Goal: Book appointment/travel/reservation

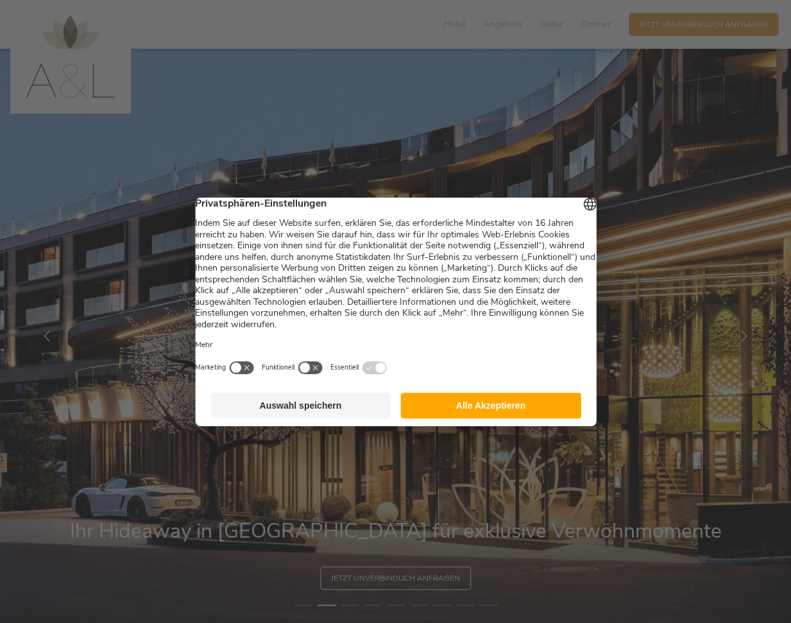
click at [483, 416] on button "Alle Akzeptieren" at bounding box center [491, 406] width 180 height 26
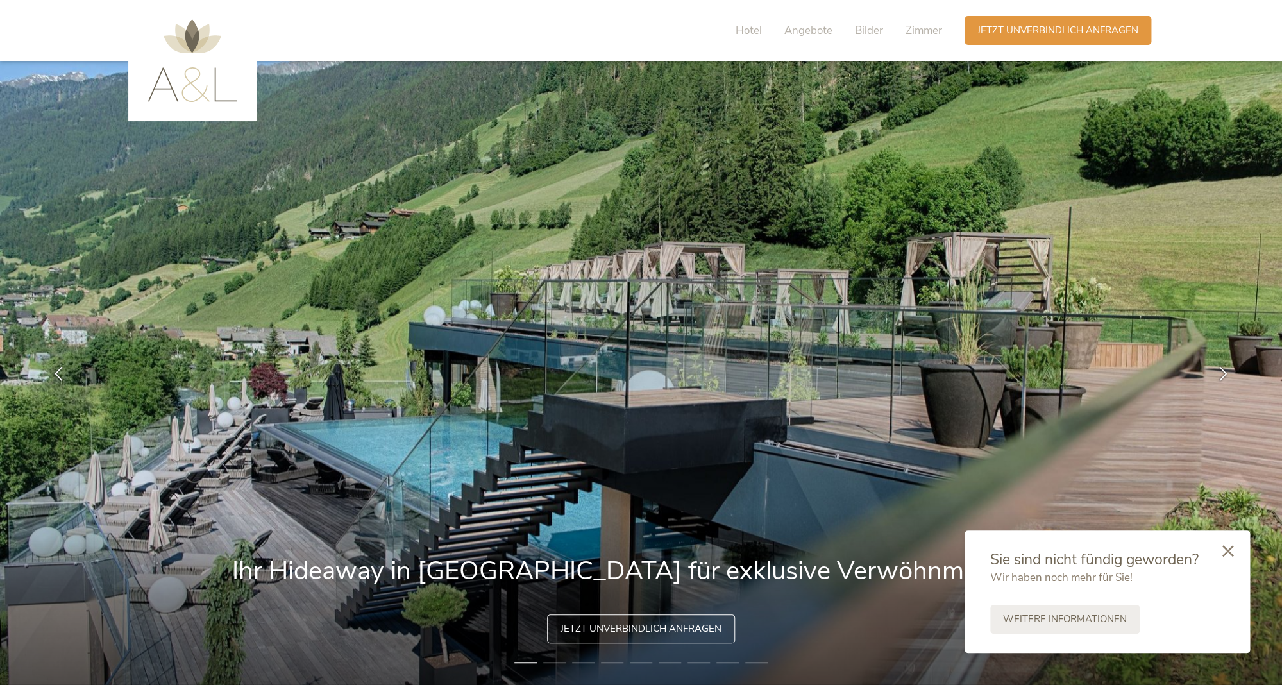
click at [790, 556] on div at bounding box center [1228, 552] width 44 height 46
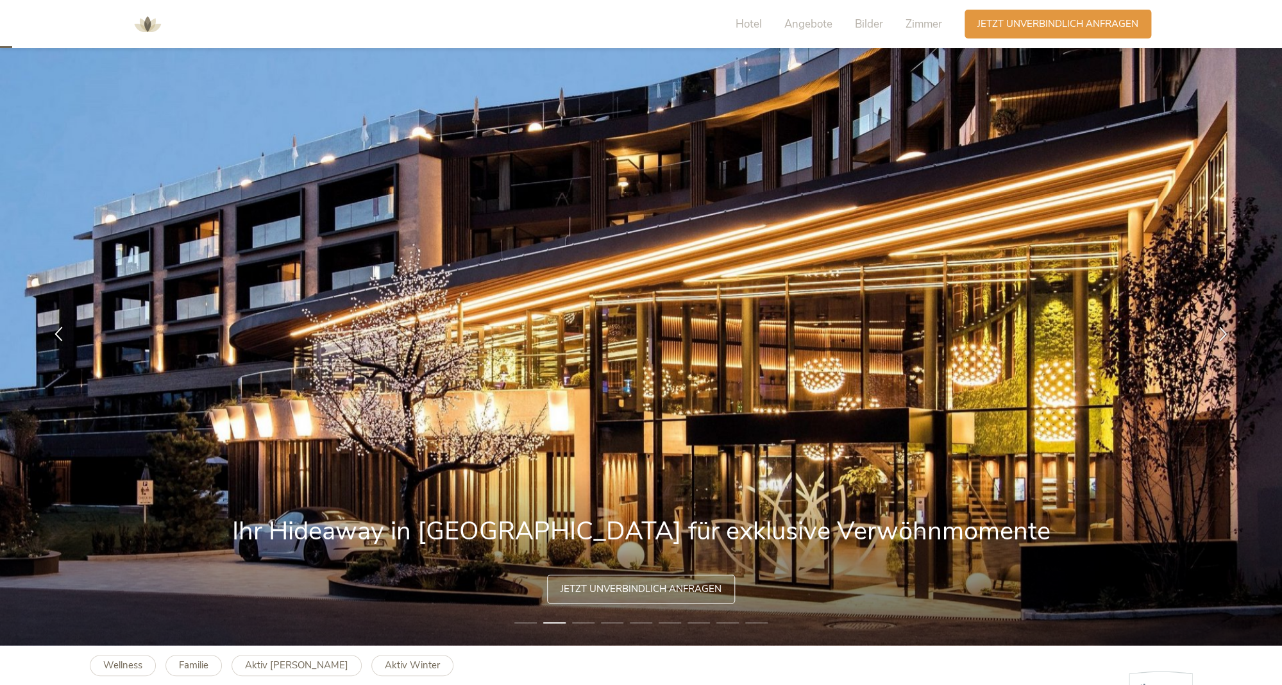
scroll to position [36, 0]
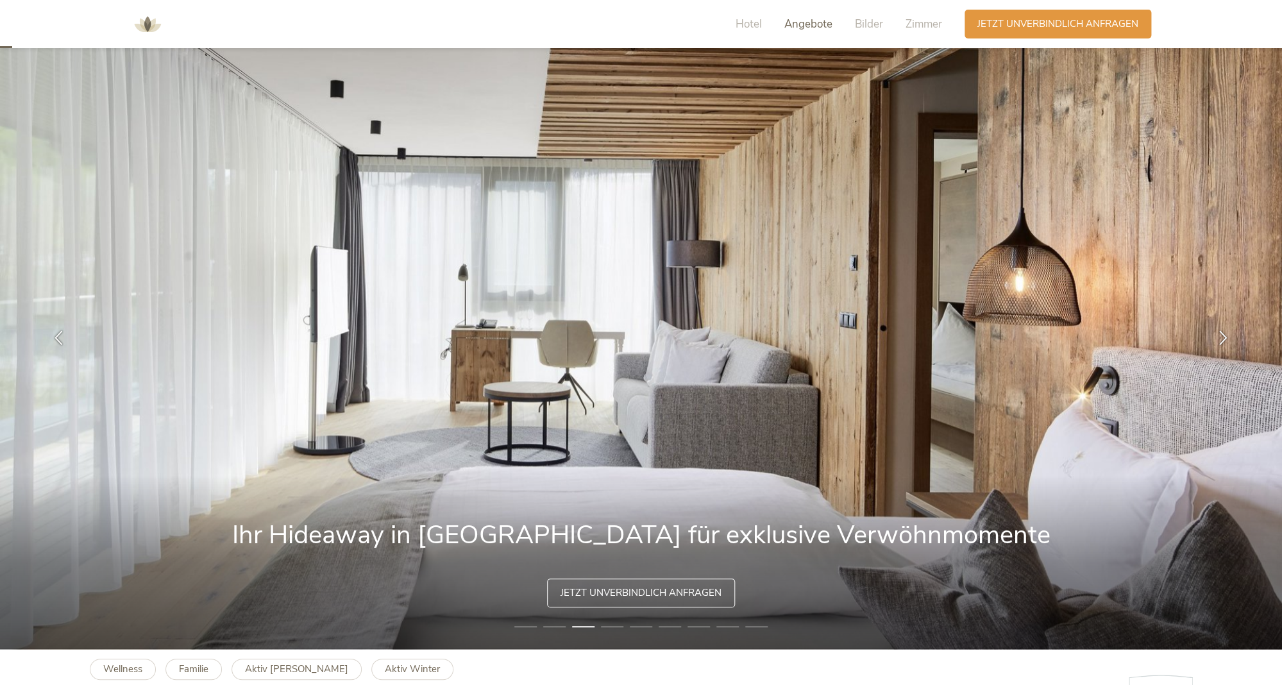
click at [790, 19] on span "Angebote" at bounding box center [808, 24] width 48 height 15
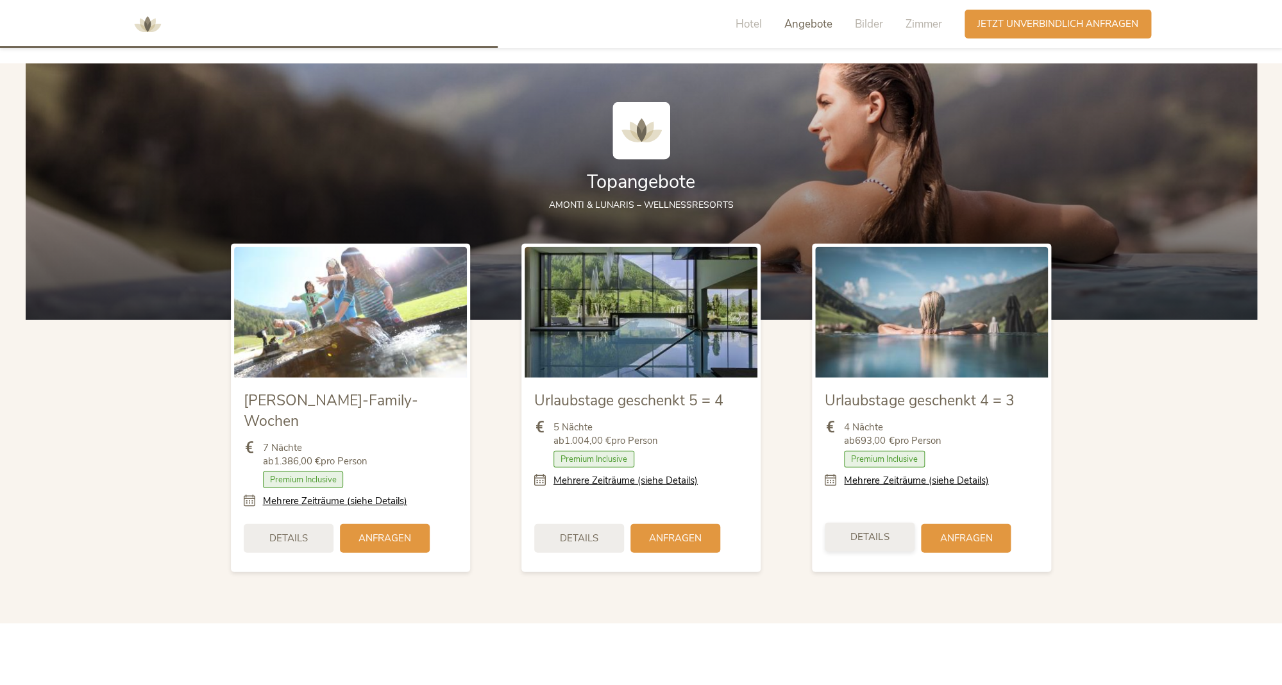
scroll to position [1494, 0]
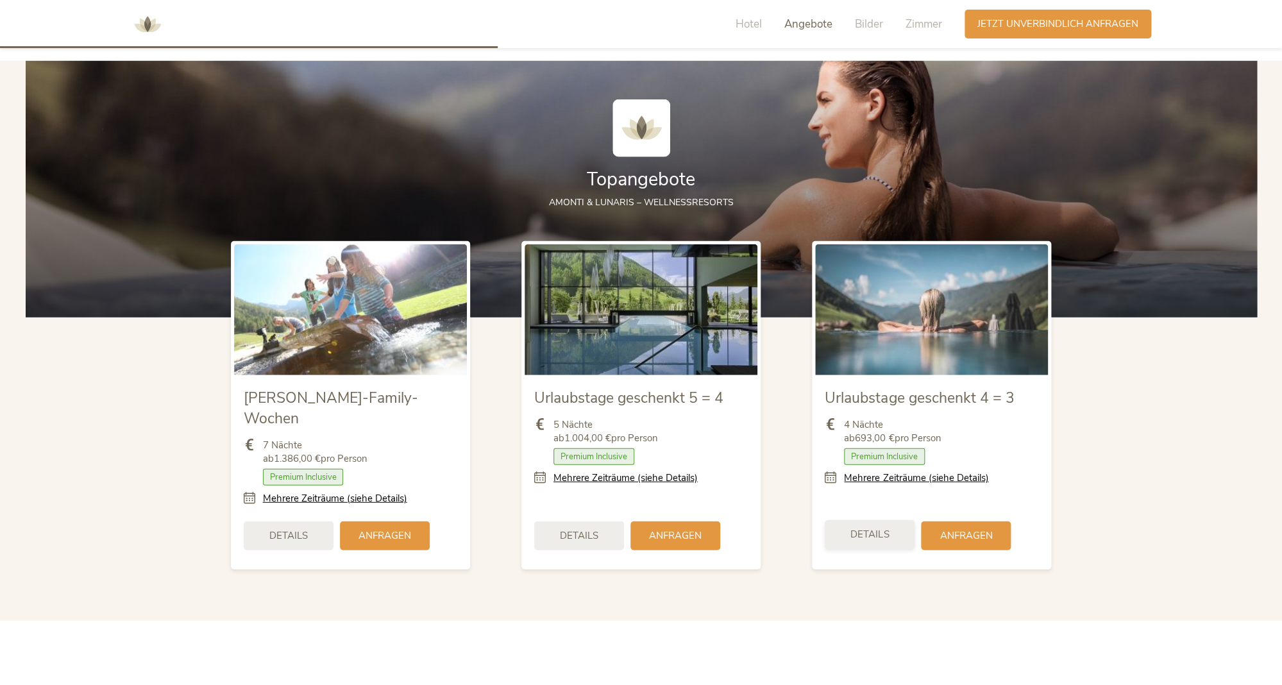
click at [790, 520] on div "Details" at bounding box center [870, 534] width 90 height 29
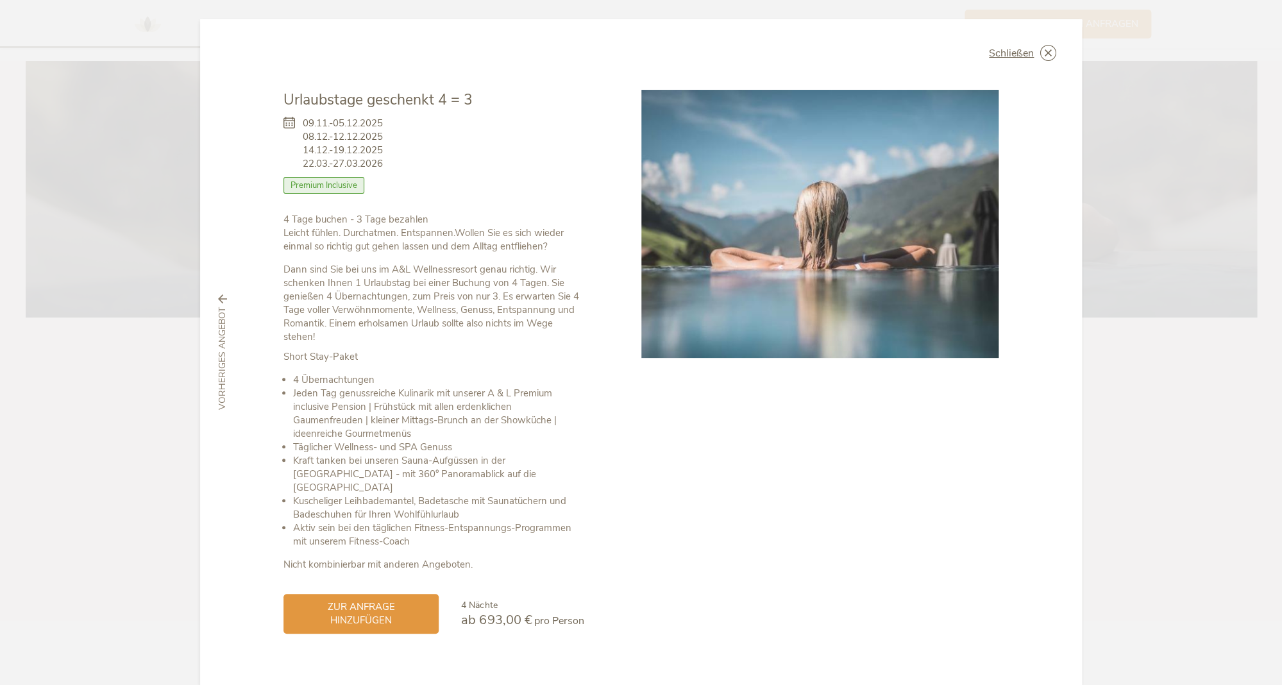
scroll to position [8, 0]
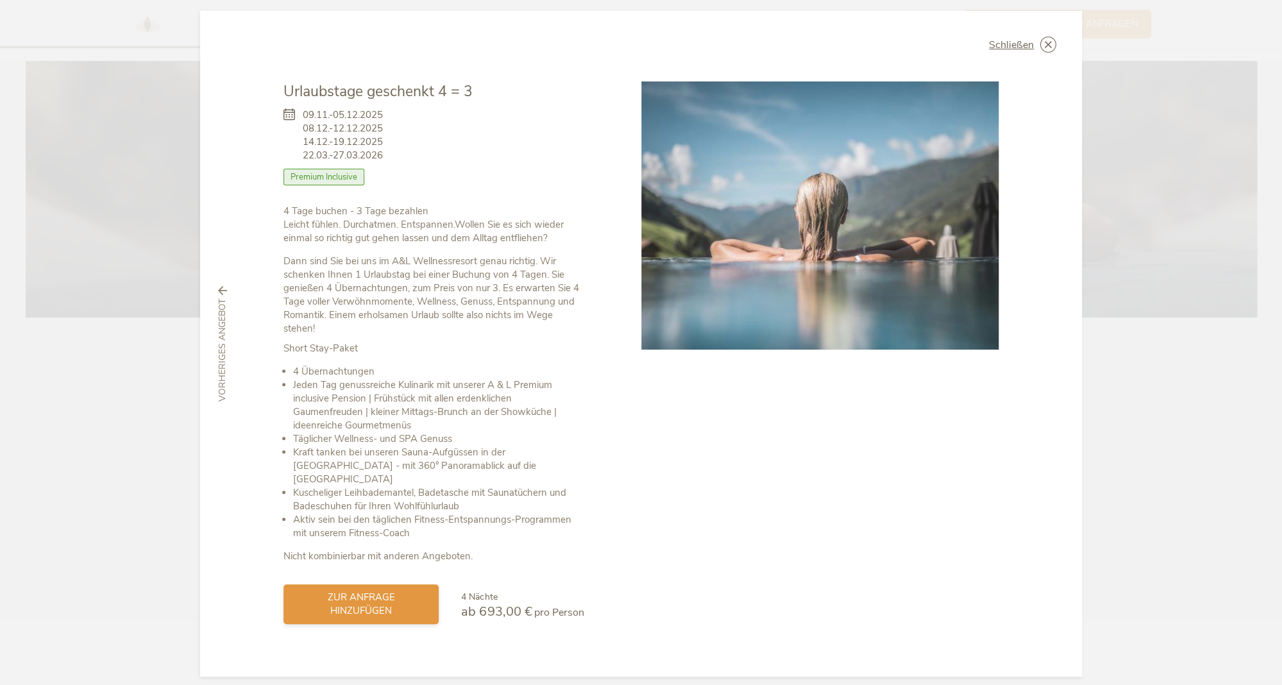
click at [375, 591] on span "zur Anfrage hinzufügen" at bounding box center [361, 604] width 130 height 27
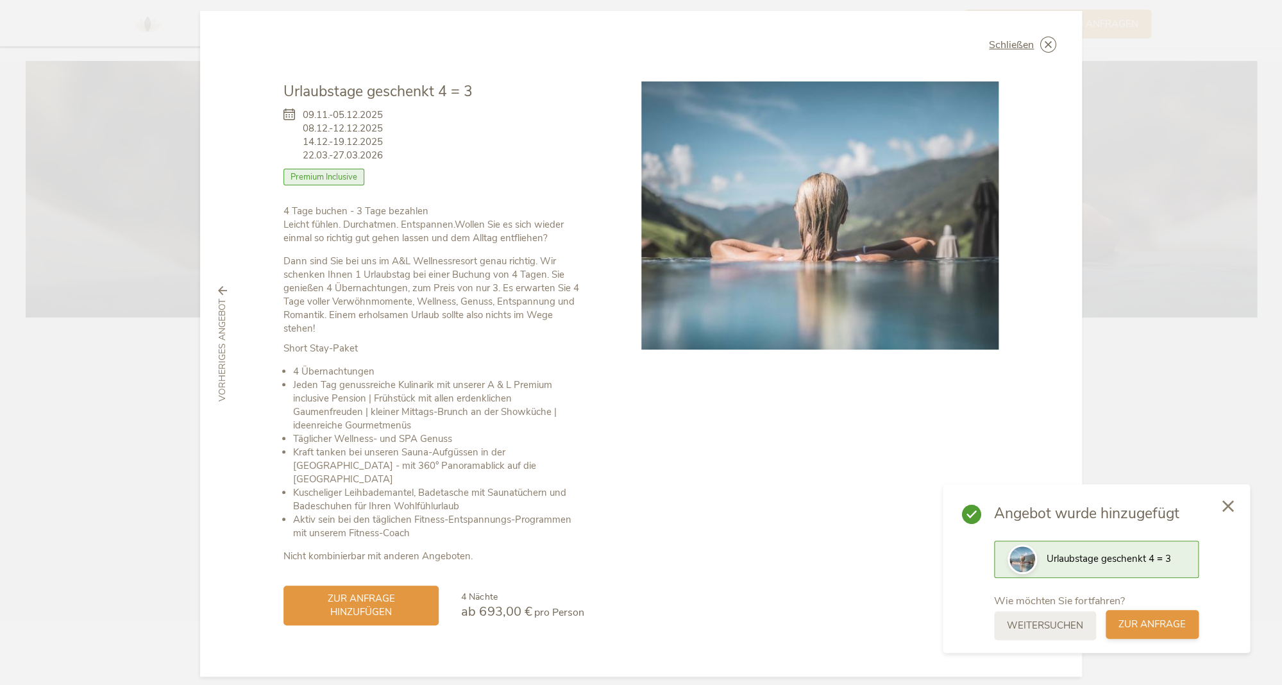
click at [790, 622] on span "zur Anfrage" at bounding box center [1152, 624] width 67 height 13
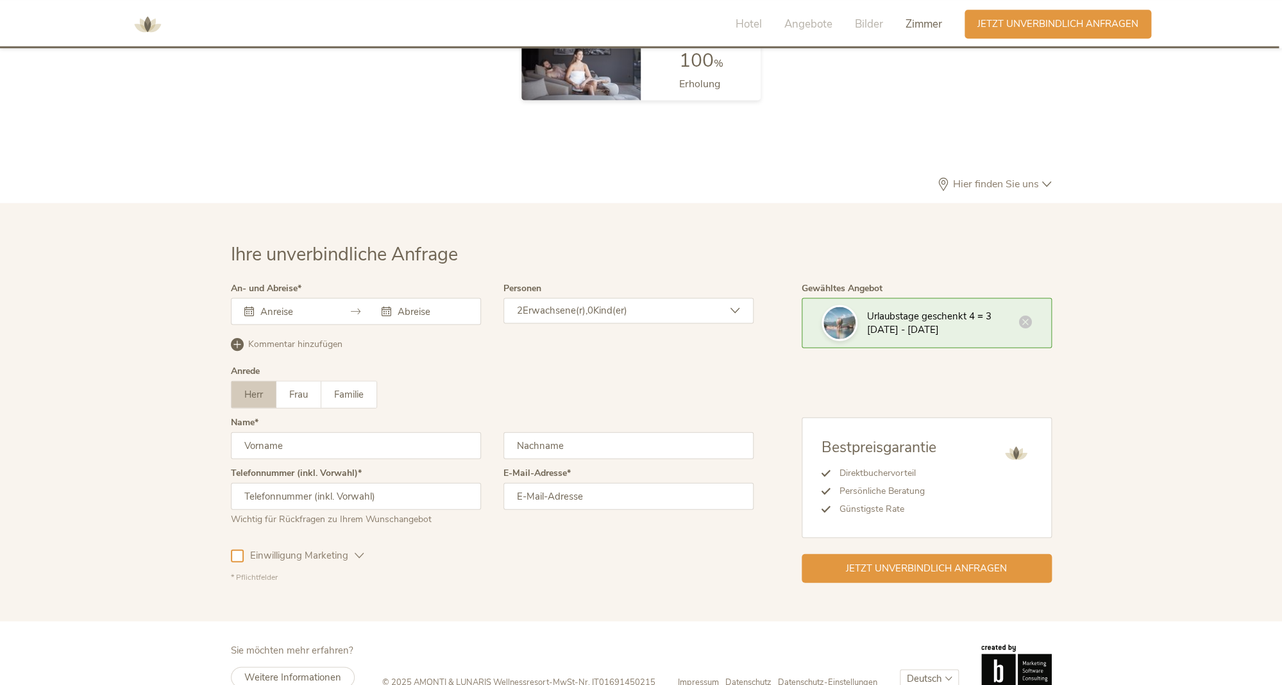
scroll to position [3836, 0]
click at [278, 303] on input "text" at bounding box center [293, 309] width 73 height 13
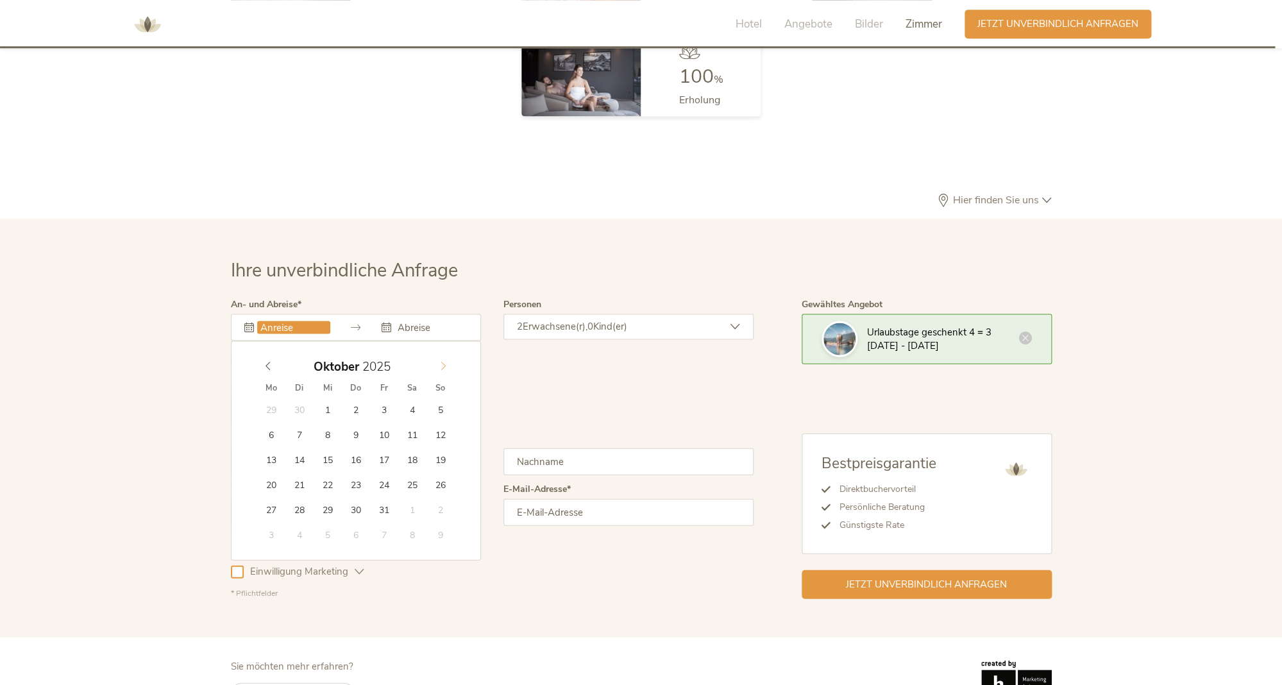
click at [444, 354] on div "Oktober 2025" at bounding box center [356, 366] width 198 height 24
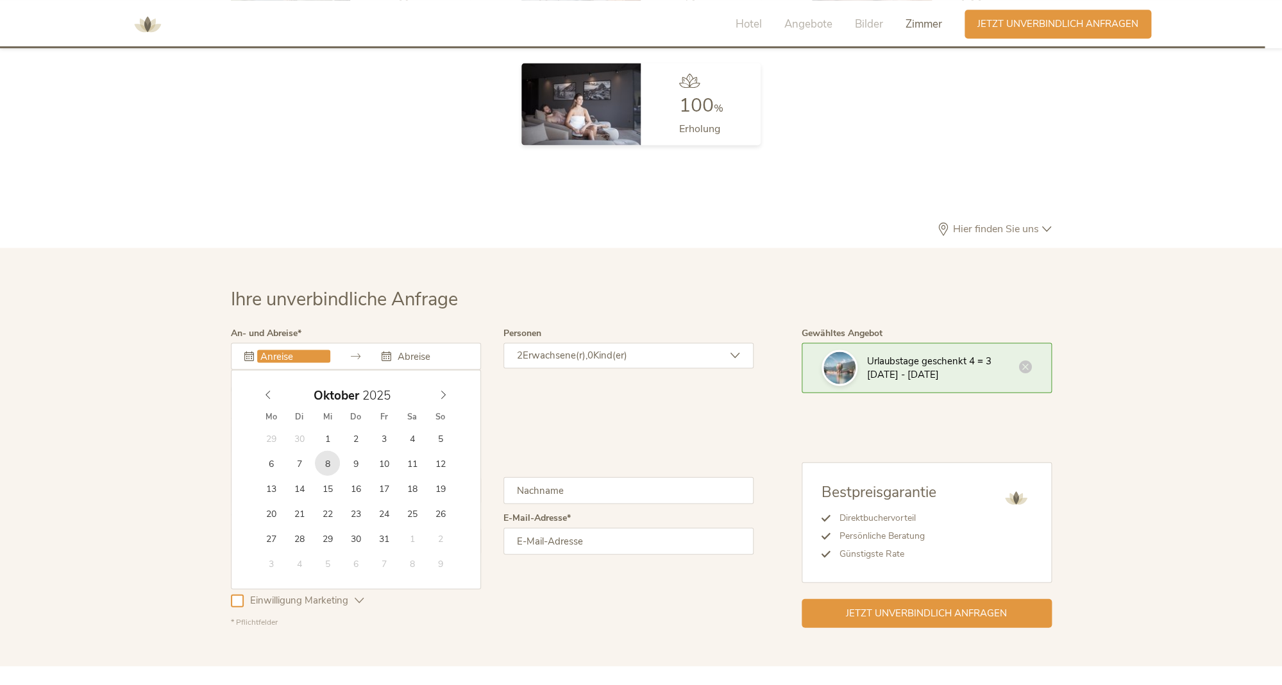
scroll to position [3787, 0]
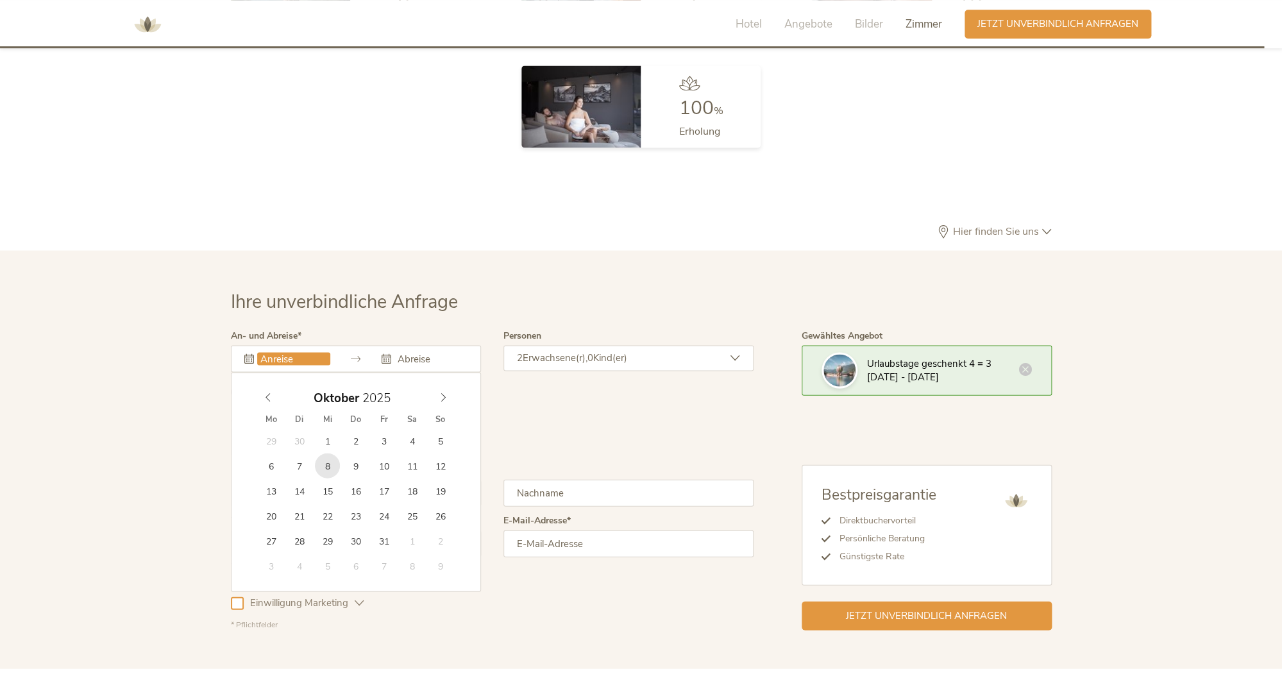
type input "[DATE]"
click at [418, 352] on input "text" at bounding box center [430, 358] width 73 height 13
type input "[DATE]"
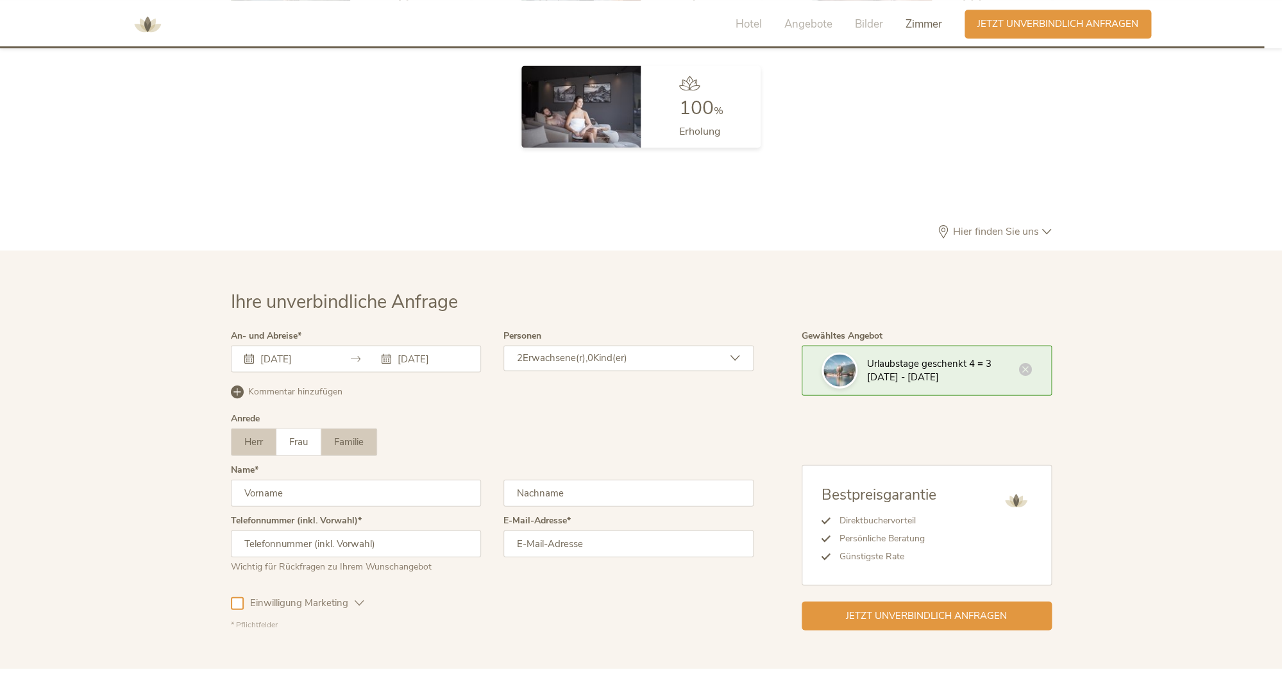
click at [360, 435] on span "Familie" at bounding box center [349, 441] width 30 height 13
click at [715, 345] on div "2 Erwachsene(r), 0 Kind(er)" at bounding box center [628, 358] width 250 height 26
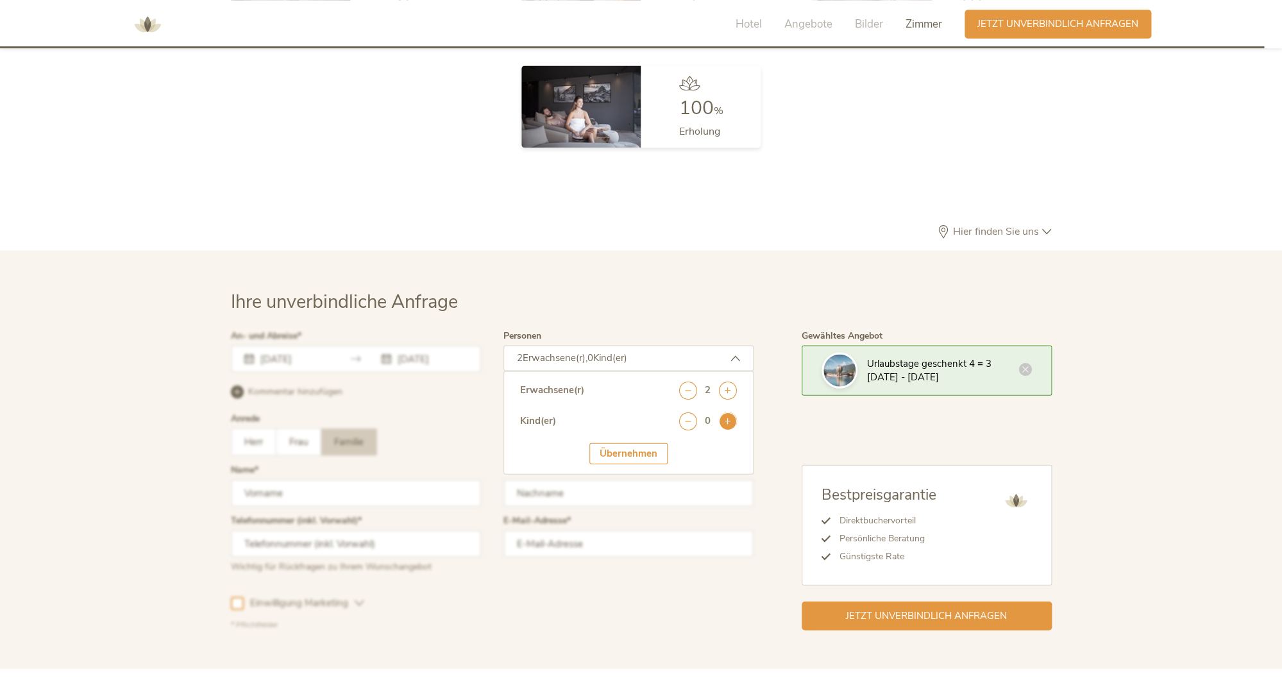
click at [731, 412] on icon at bounding box center [728, 421] width 18 height 18
click at [679, 445] on select "wählen 0 1 2 3 4 5 6 7 8 9 10 11 12 13 14 15 16 17" at bounding box center [708, 455] width 58 height 21
select select "4"
click option "4" at bounding box center [0, 0] width 0 height 0
click at [613, 482] on div "Übernehmen" at bounding box center [628, 492] width 78 height 21
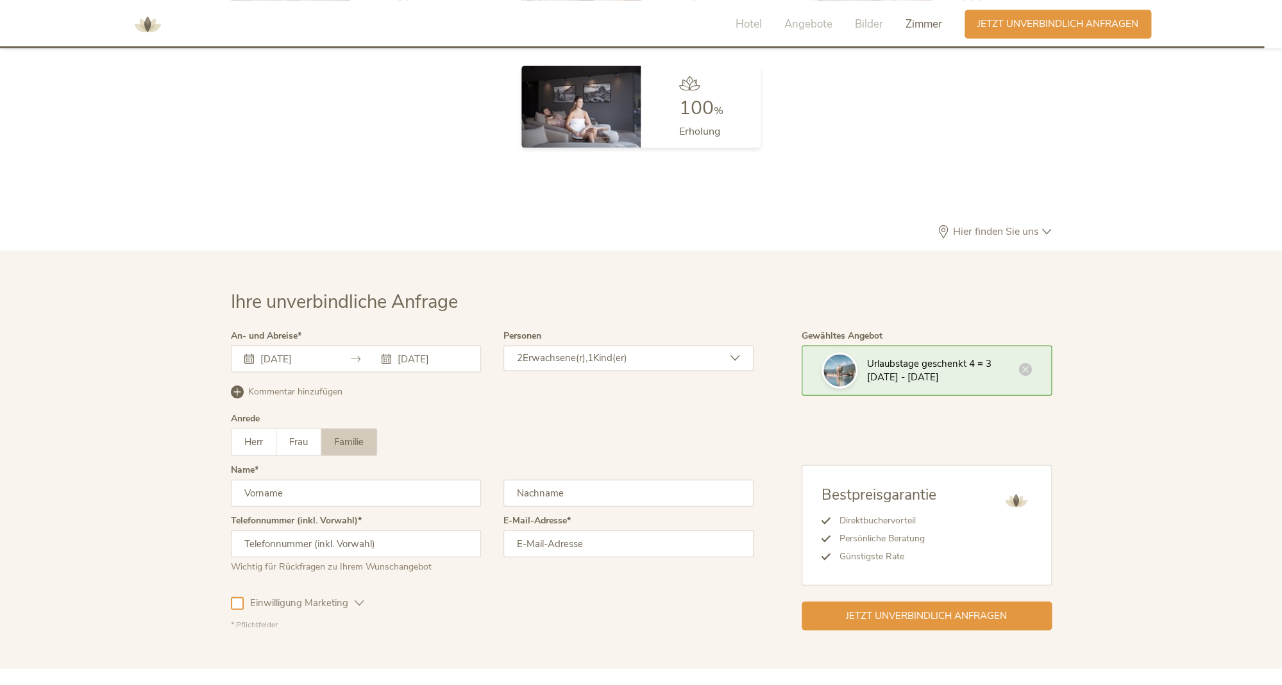
click at [332, 479] on input "text" at bounding box center [356, 492] width 250 height 27
type input "[PERSON_NAME]"
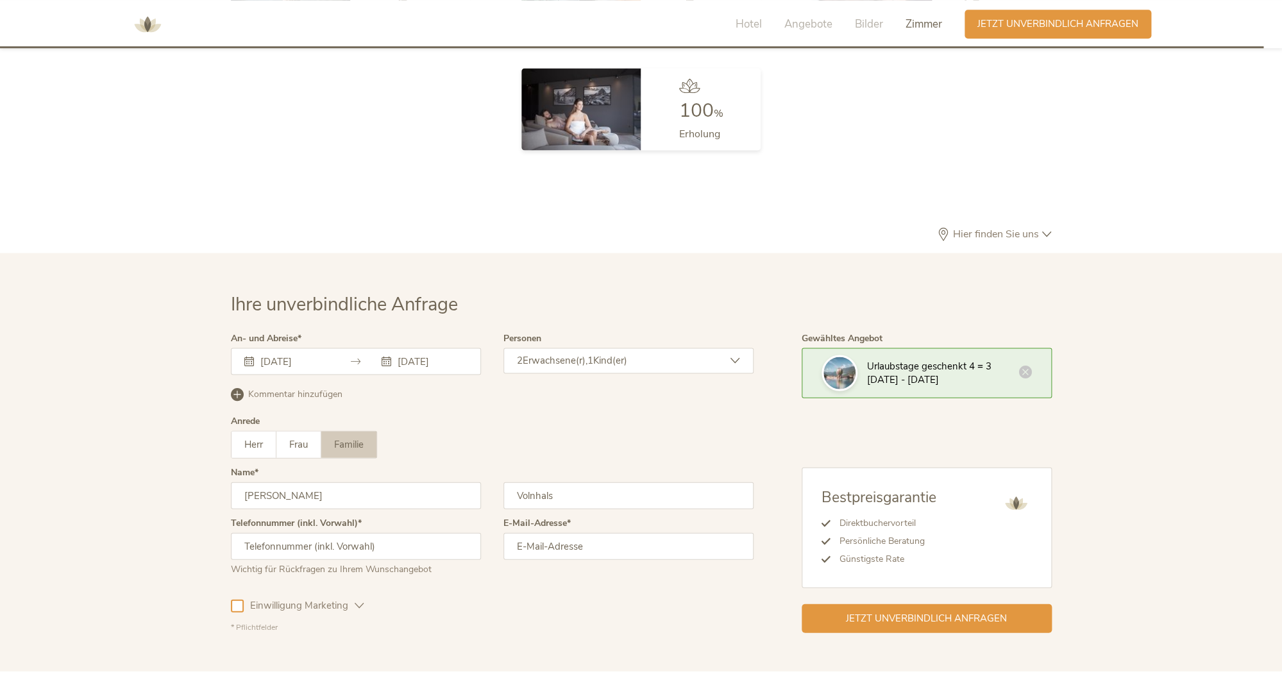
type input "Volnhals"
click at [328, 532] on input "text" at bounding box center [356, 545] width 250 height 27
type input "[PHONE_NUMBER]"
click at [562, 532] on input "email" at bounding box center [628, 545] width 250 height 27
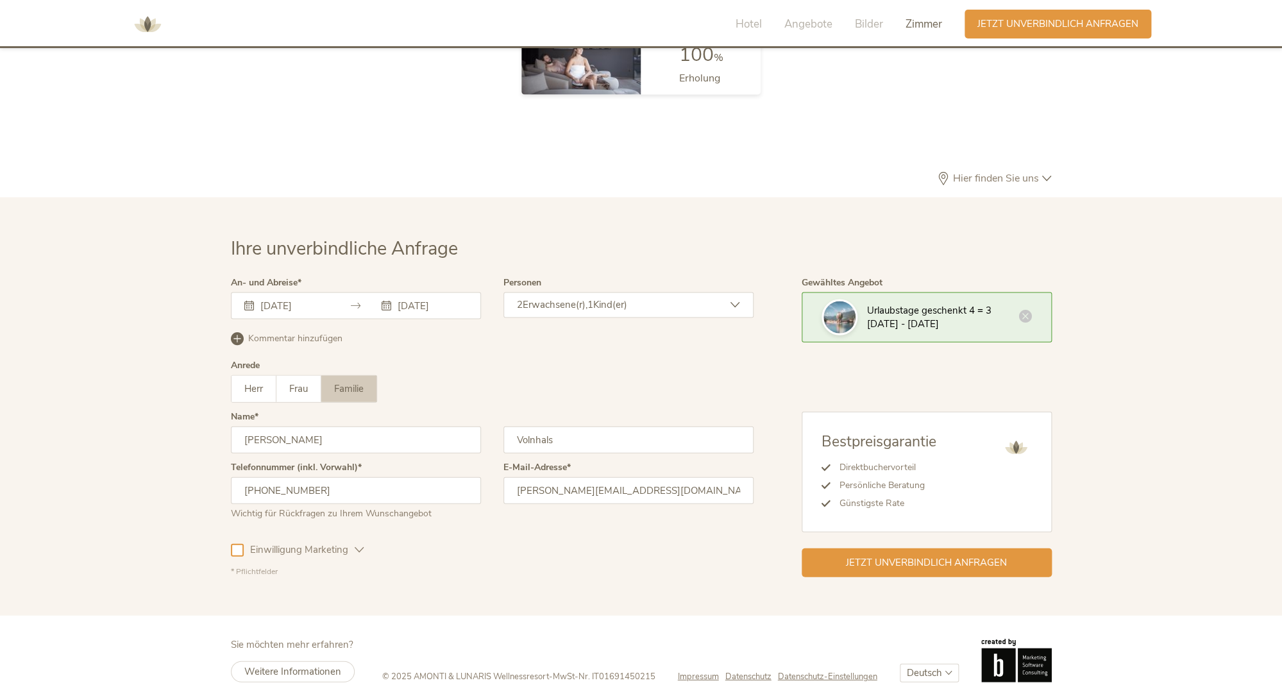
type input "[PERSON_NAME][EMAIL_ADDRESS][DOMAIN_NAME]"
click at [246, 543] on span "Einwilligung Marketing" at bounding box center [299, 549] width 111 height 13
click at [242, 545] on div at bounding box center [237, 551] width 13 height 13
click at [291, 299] on input "[DATE]" at bounding box center [293, 305] width 73 height 13
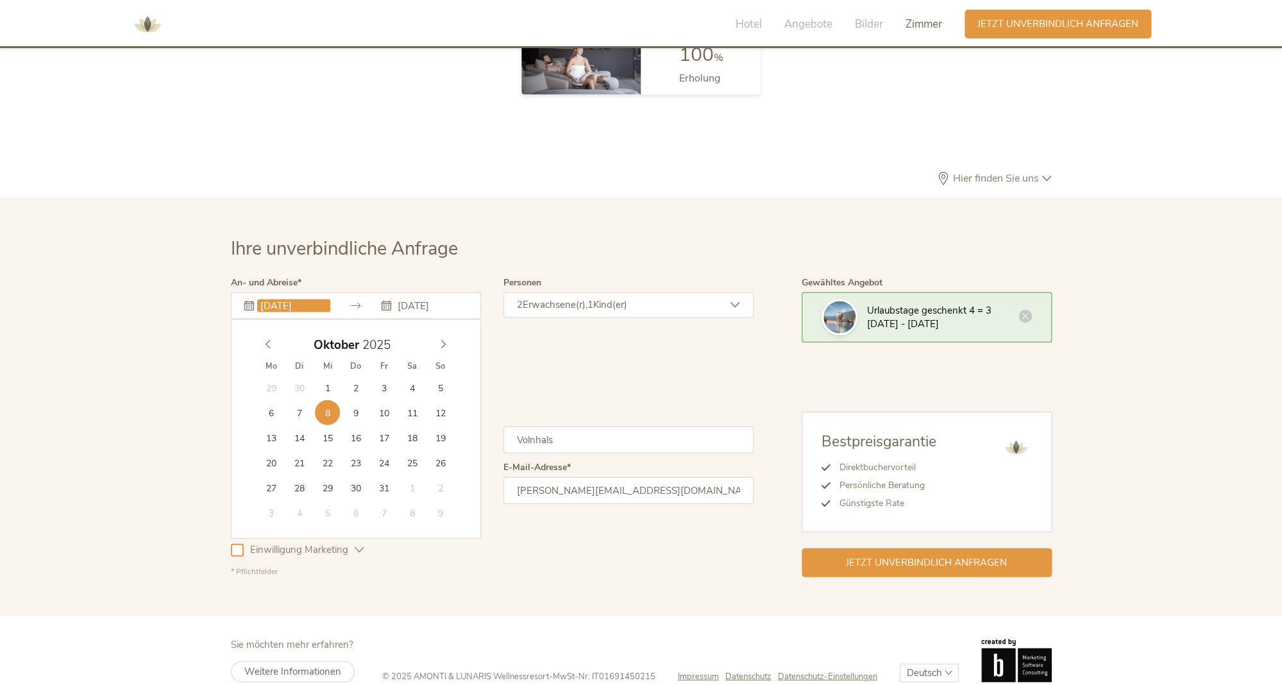
scroll to position [3838, 0]
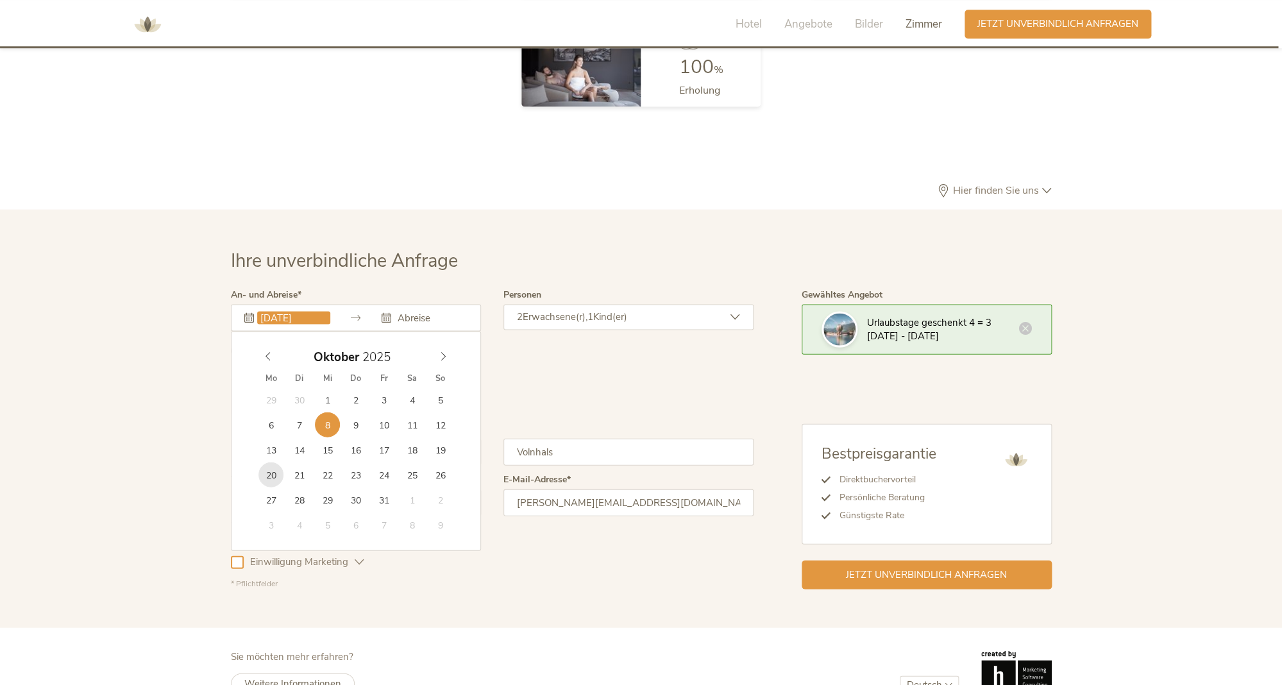
type input "[DATE]"
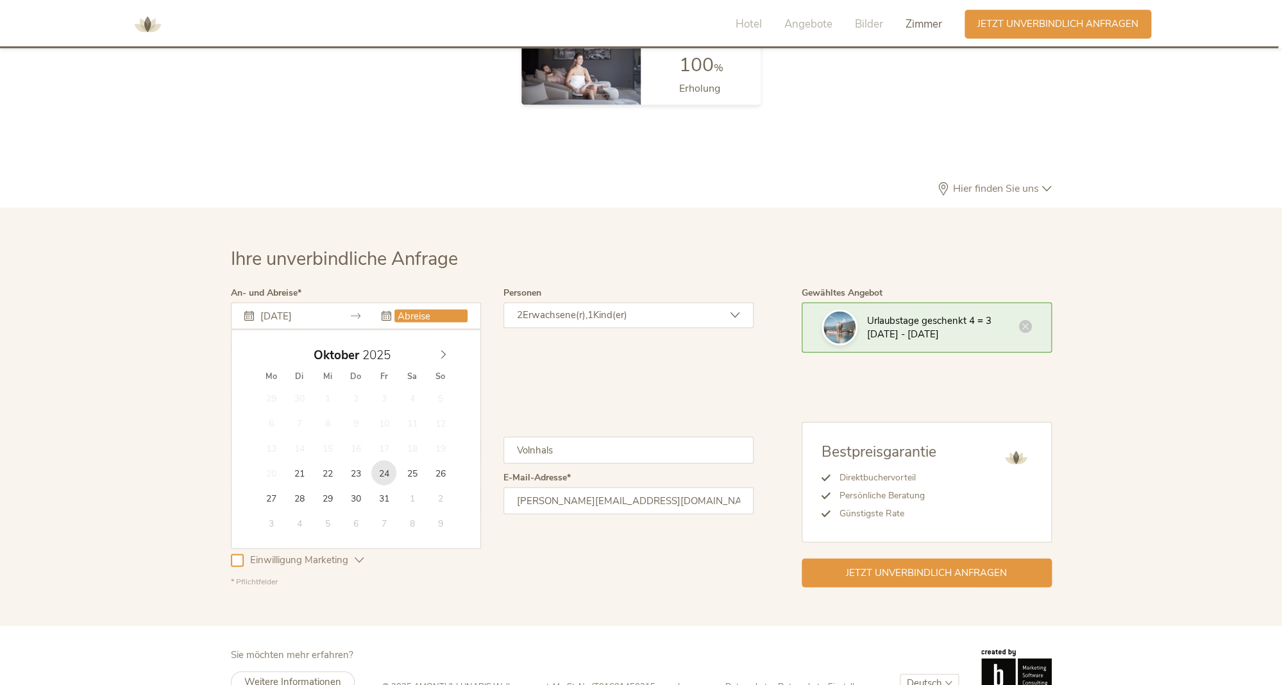
scroll to position [3826, 0]
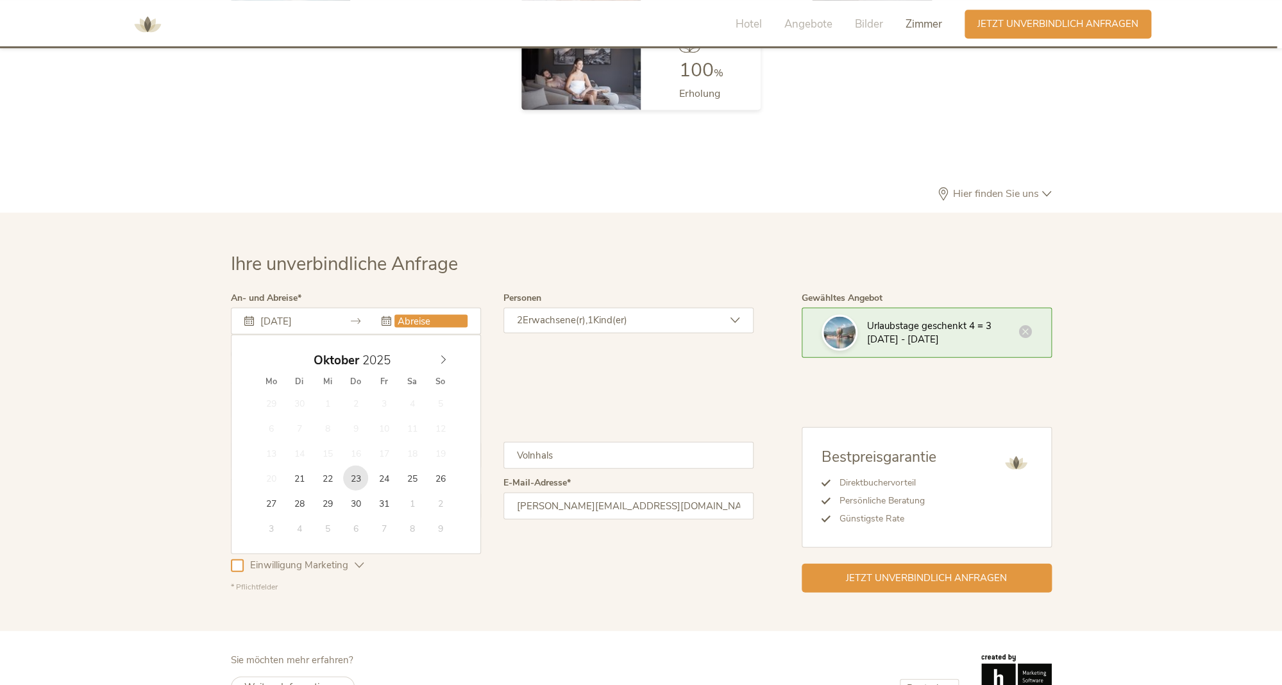
type input "[DATE]"
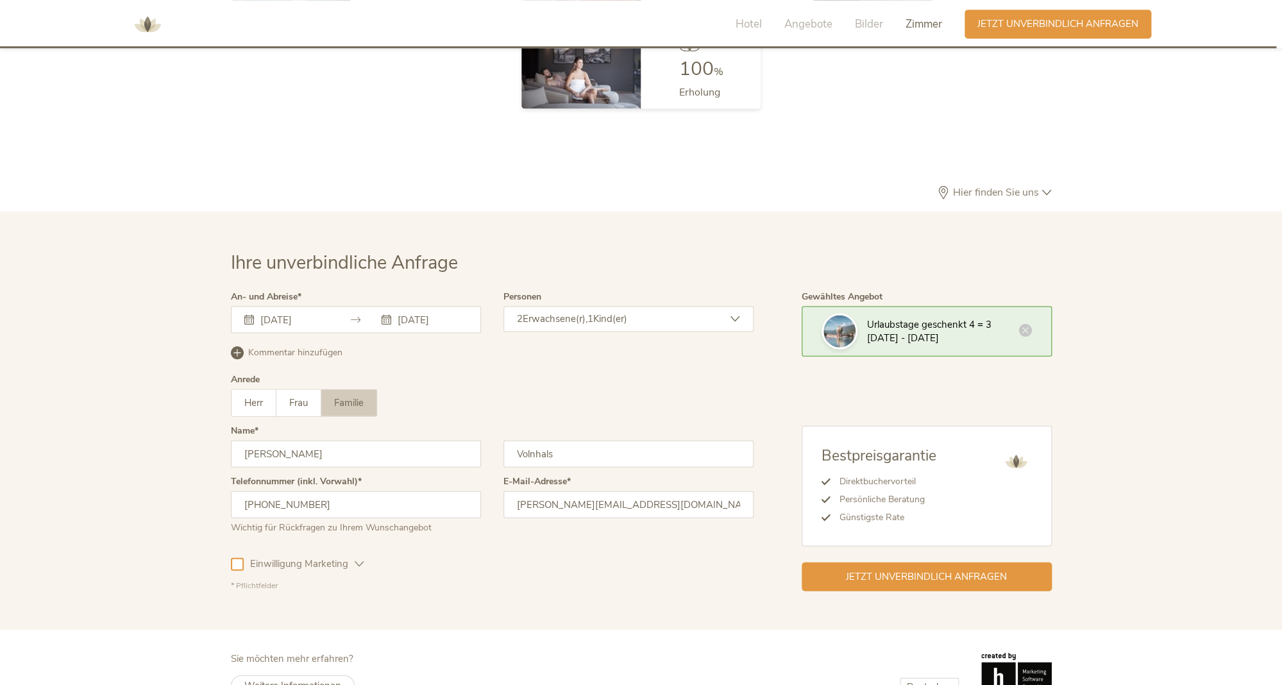
click at [387, 314] on icon at bounding box center [387, 319] width 10 height 10
click at [790, 562] on div "Jetzt unverbindlich anfragen" at bounding box center [927, 576] width 250 height 29
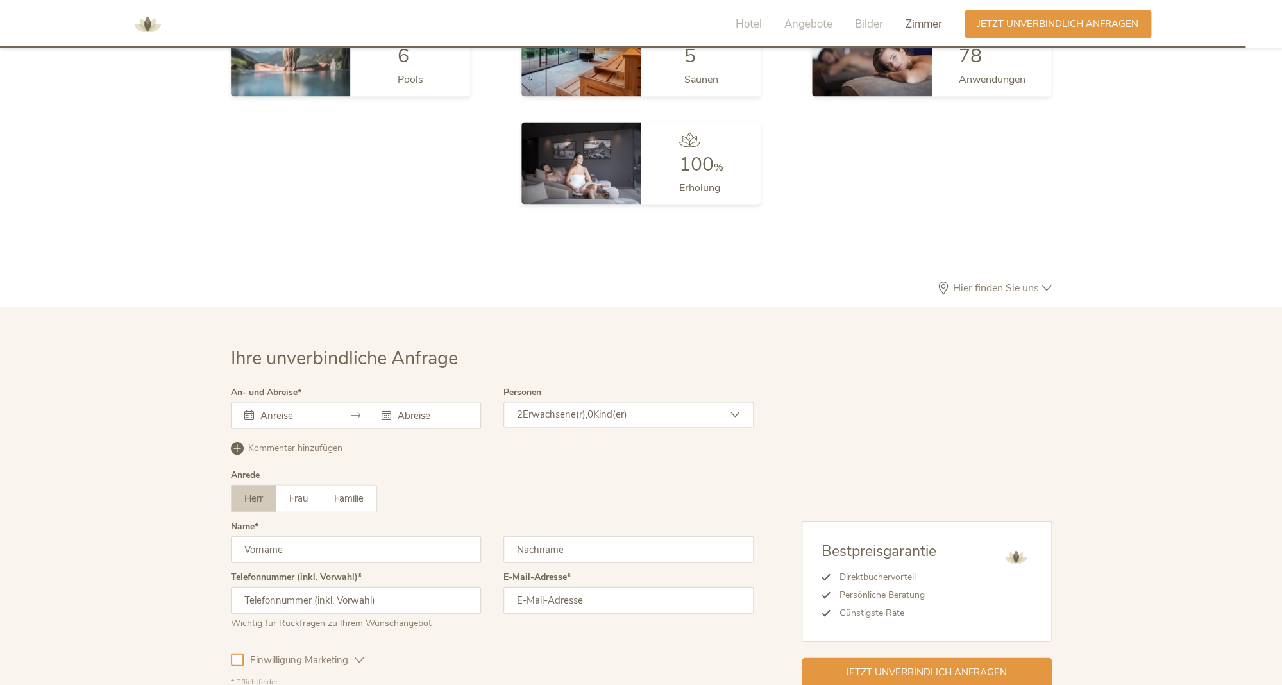
scroll to position [3840, 0]
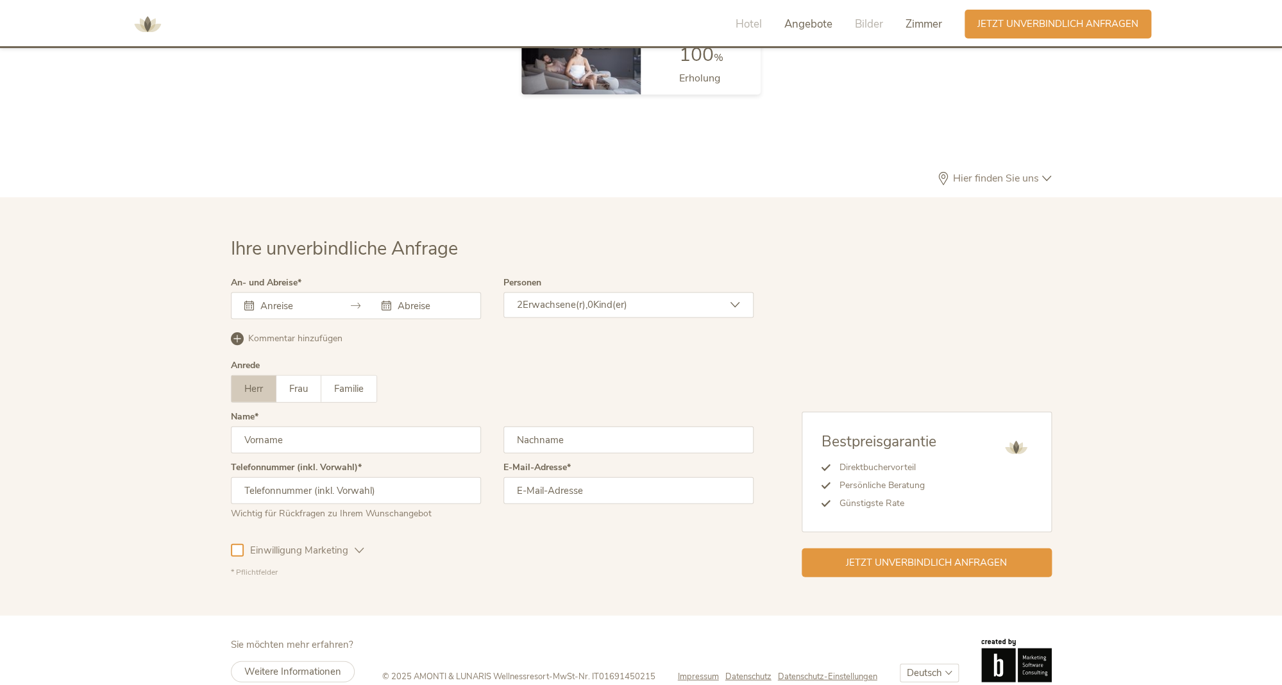
click at [821, 28] on span "Angebote" at bounding box center [808, 24] width 48 height 15
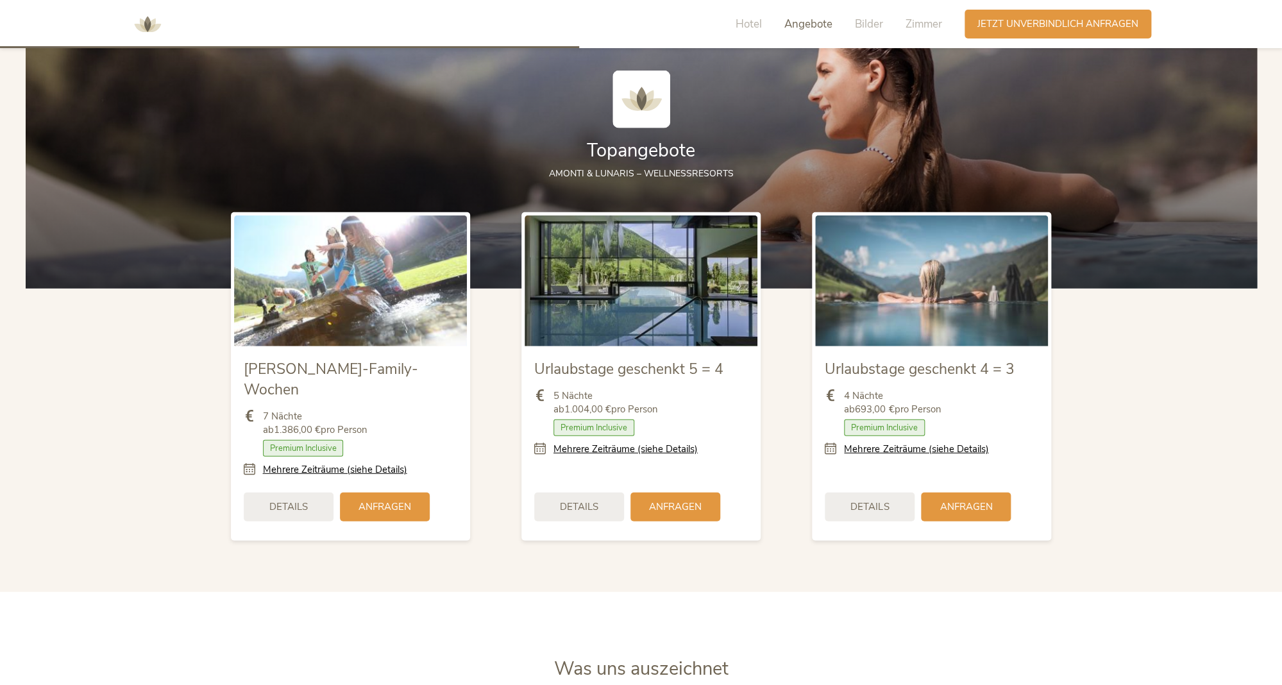
scroll to position [1490, 0]
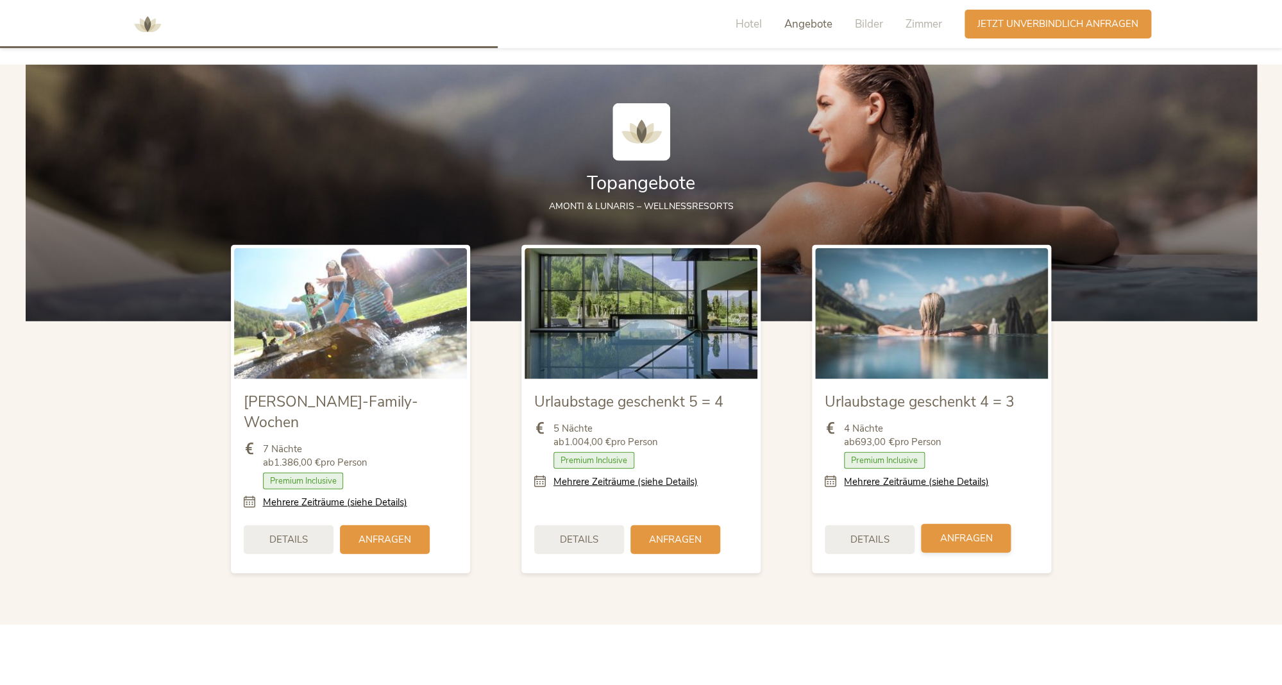
click at [952, 532] on span "Anfragen" at bounding box center [966, 538] width 53 height 13
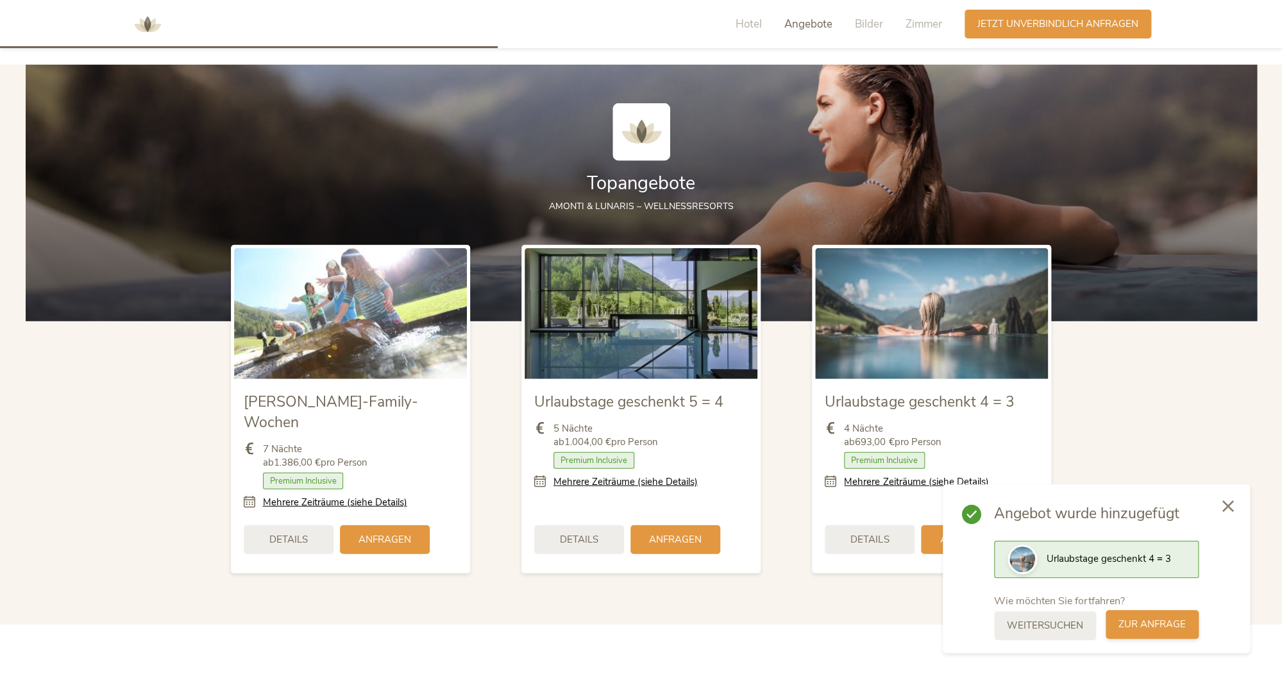
click at [1140, 625] on span "zur Anfrage" at bounding box center [1152, 624] width 67 height 13
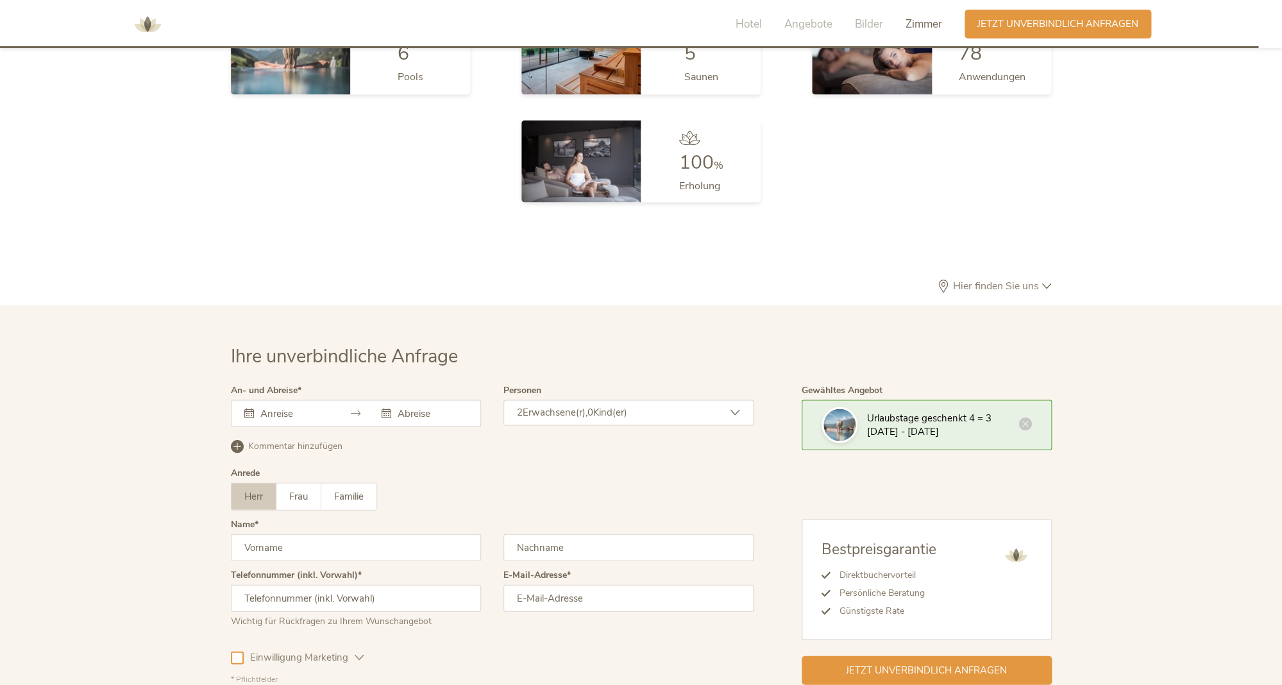
scroll to position [3840, 0]
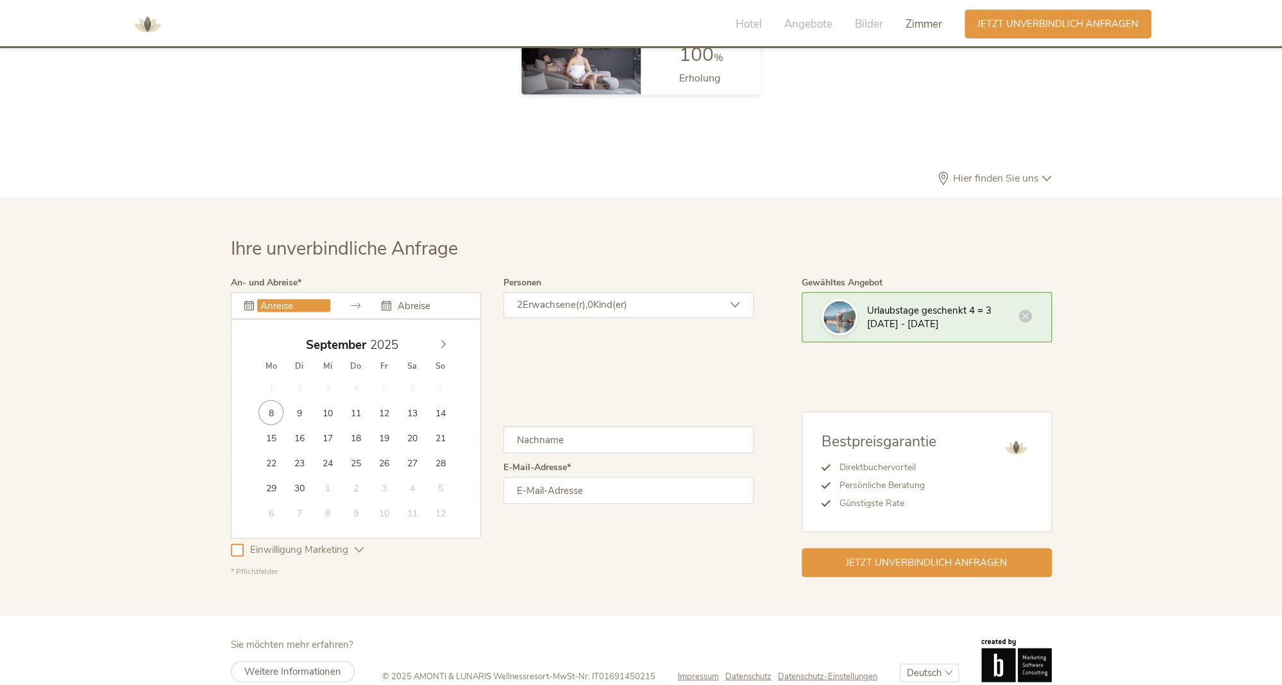
click at [270, 299] on input "text" at bounding box center [293, 305] width 73 height 13
click at [443, 339] on icon at bounding box center [443, 343] width 9 height 9
type input "08.12.2025"
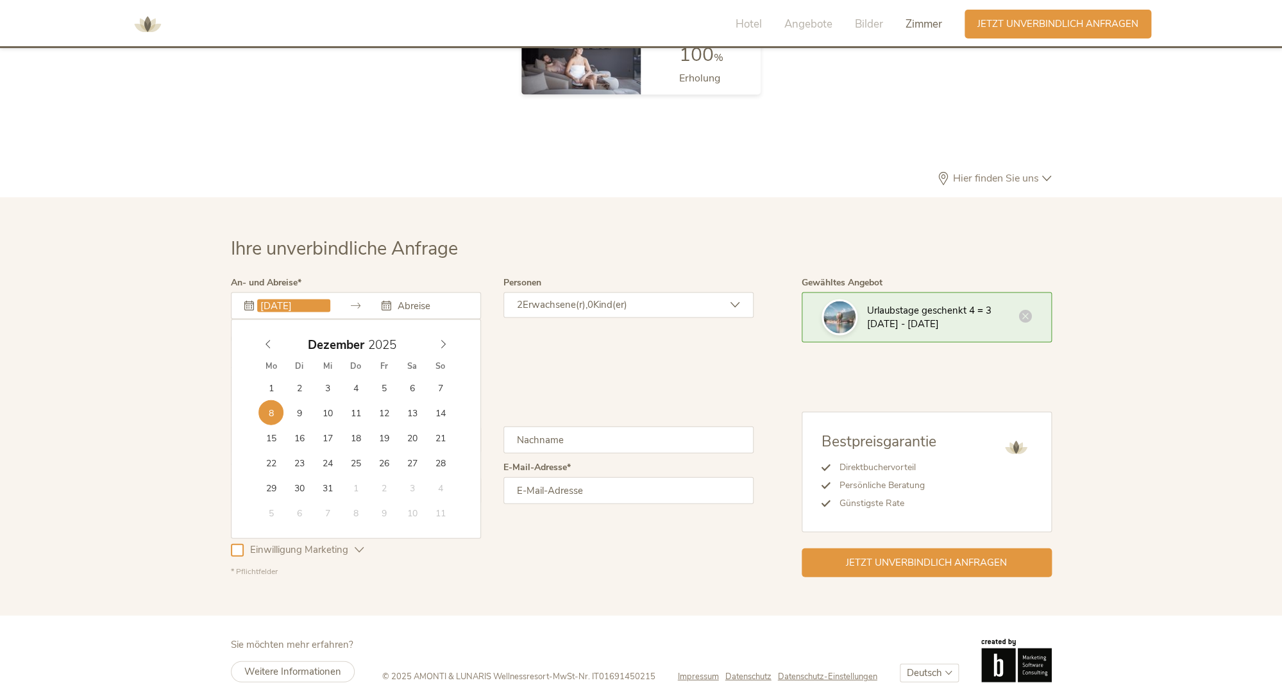
click at [308, 299] on input "08.12.2025" at bounding box center [293, 305] width 73 height 13
type input "12.12.2025"
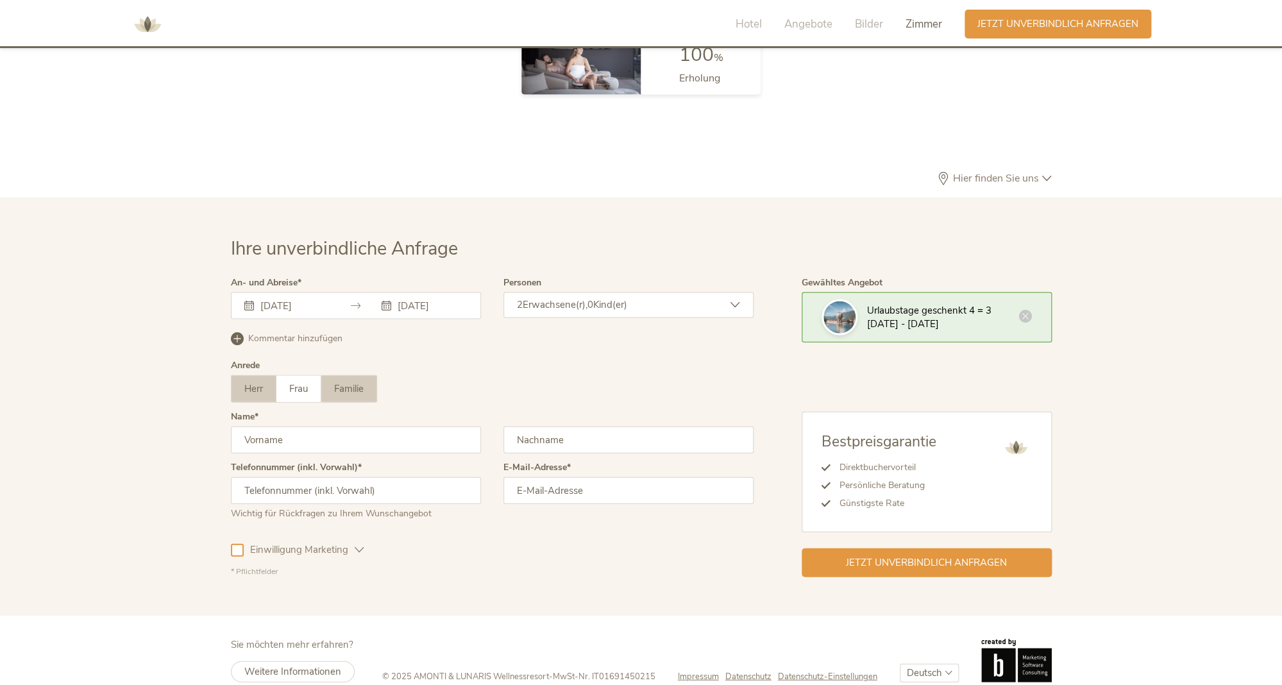
drag, startPoint x: 341, startPoint y: 371, endPoint x: 369, endPoint y: 362, distance: 29.0
click at [352, 382] on span "Familie" at bounding box center [349, 388] width 30 height 13
click at [371, 375] on label "Familie" at bounding box center [348, 388] width 55 height 26
drag, startPoint x: 366, startPoint y: 366, endPoint x: 359, endPoint y: 367, distance: 6.5
click at [365, 375] on label "Familie" at bounding box center [348, 388] width 55 height 26
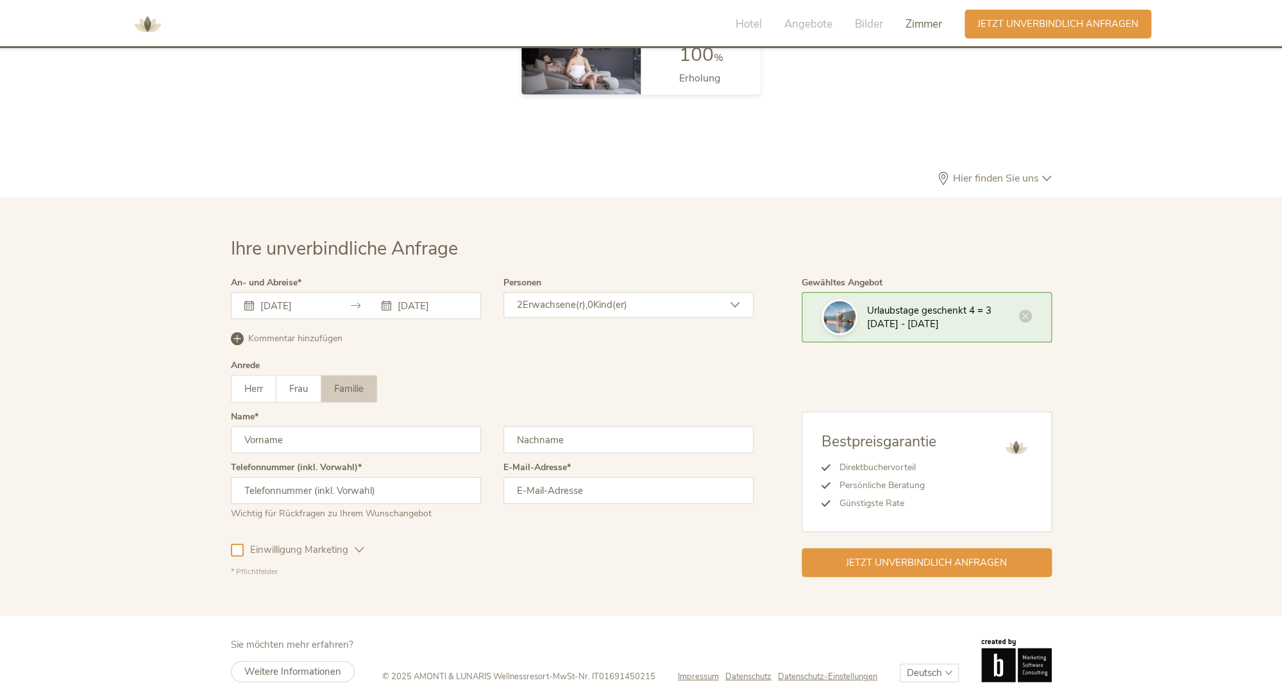
click at [570, 292] on div "2 Erwachsene(r), 0 Kind(er)" at bounding box center [628, 305] width 250 height 26
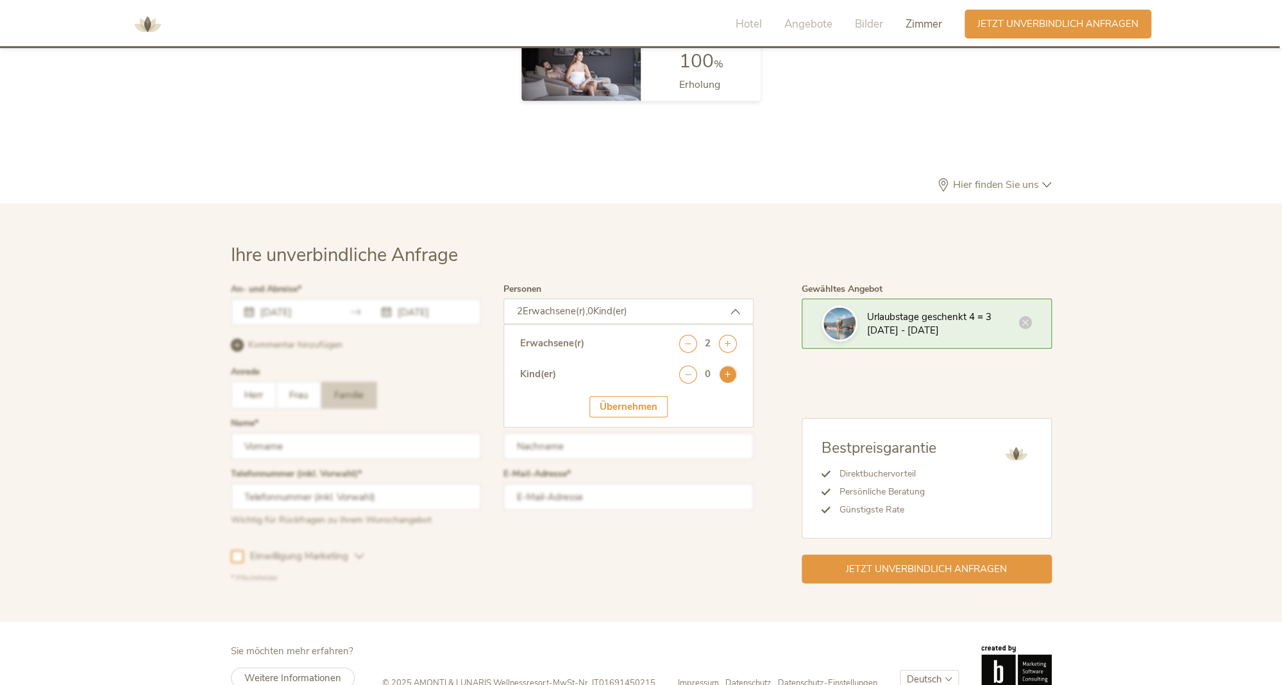
click at [721, 365] on icon at bounding box center [728, 374] width 18 height 18
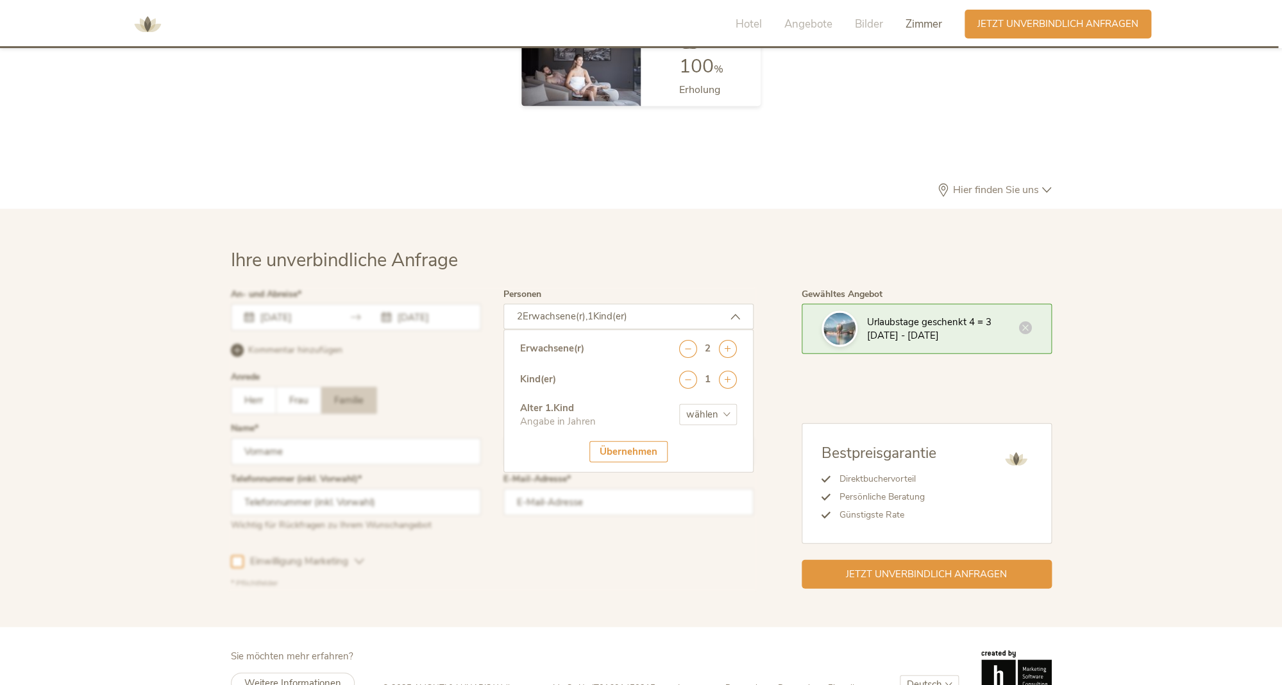
select select "4"
click option "4" at bounding box center [0, 0] width 0 height 0
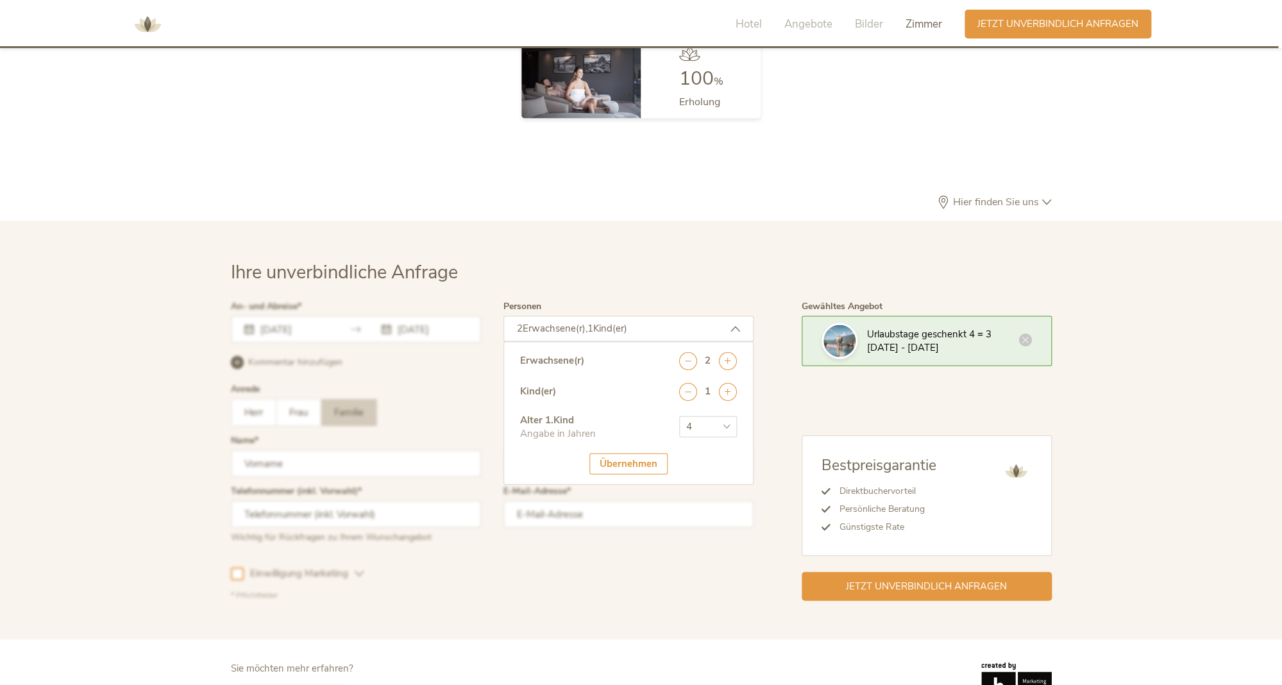
scroll to position [3814, 0]
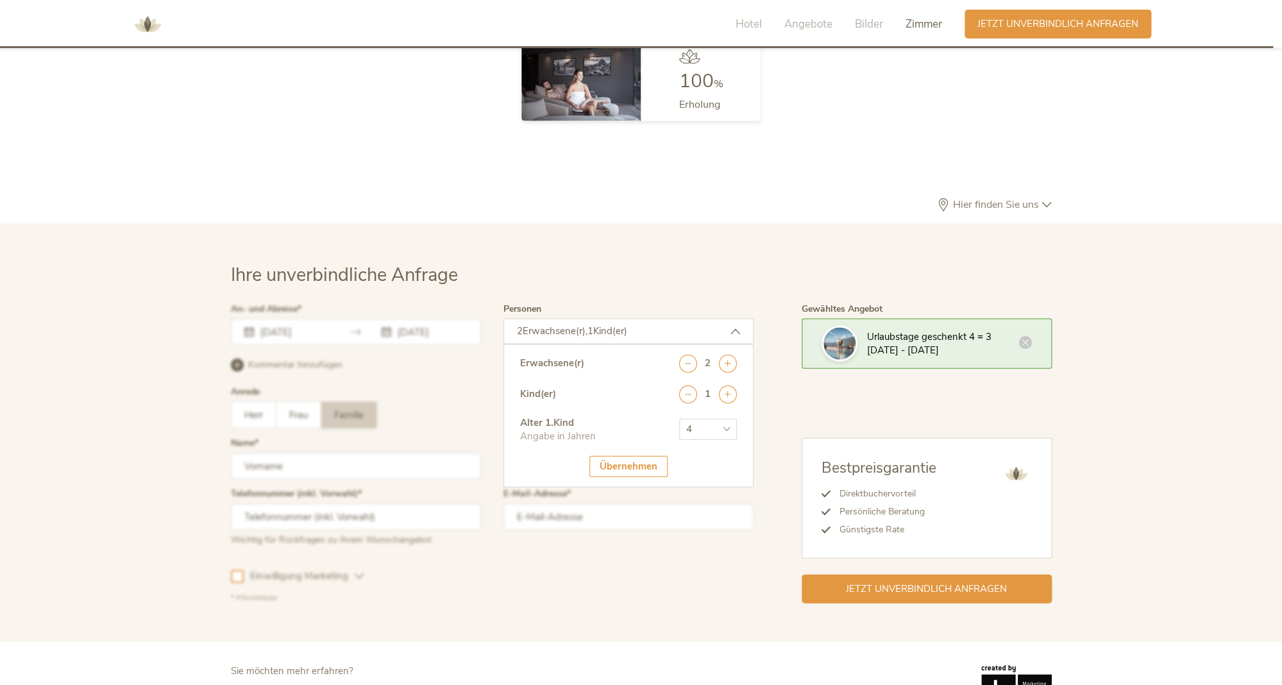
click at [639, 455] on div "Übernehmen" at bounding box center [628, 465] width 78 height 21
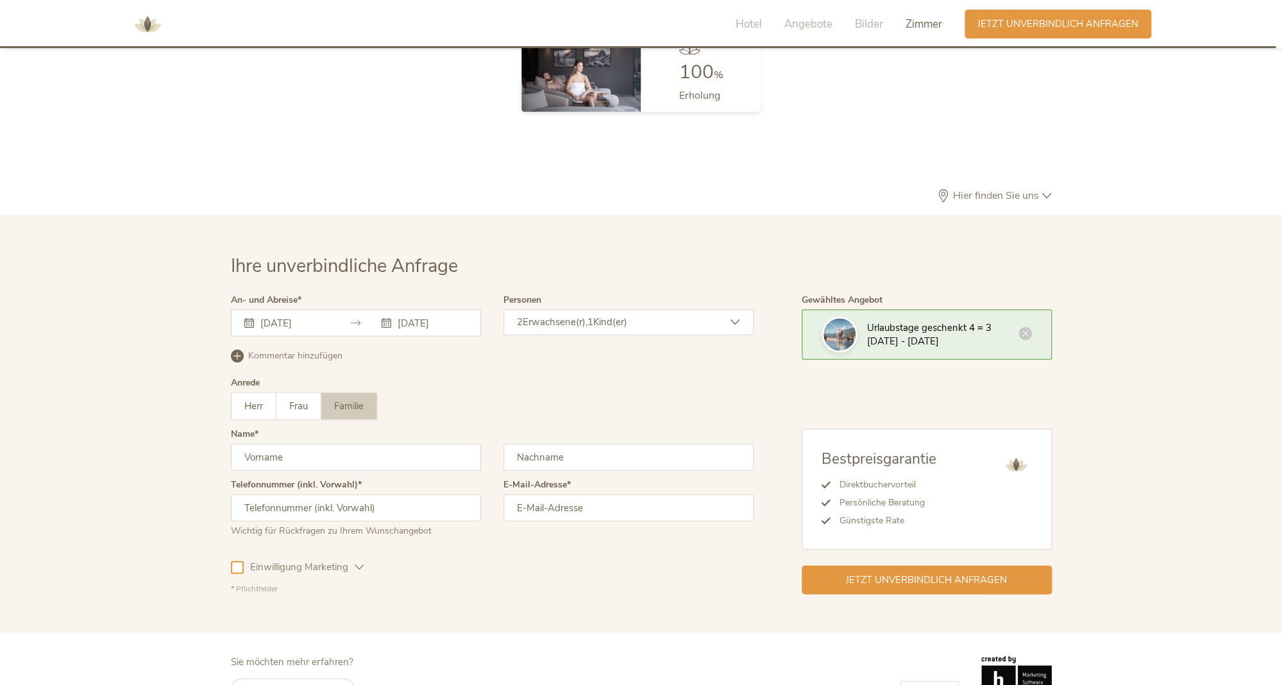
click at [320, 443] on input "text" at bounding box center [356, 456] width 250 height 27
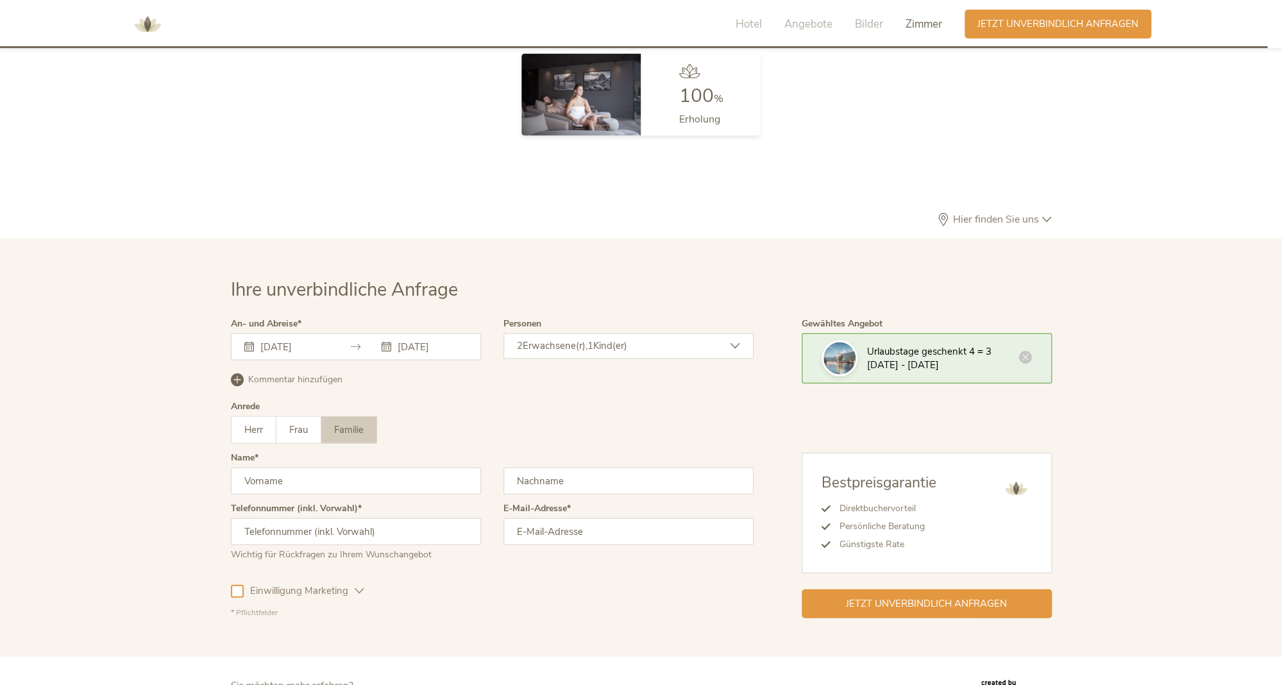
scroll to position [3790, 0]
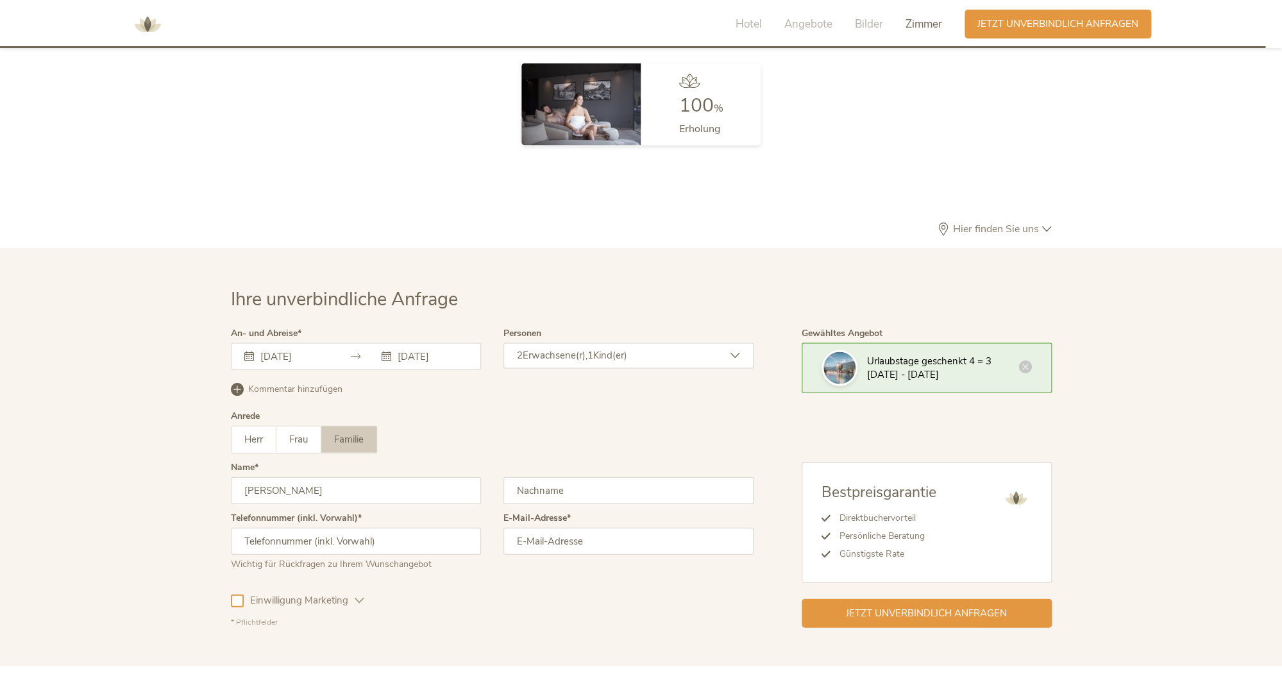
type input "[PERSON_NAME]"
type input "Volnhals"
click at [589, 527] on input "email" at bounding box center [628, 540] width 250 height 27
type input "f"
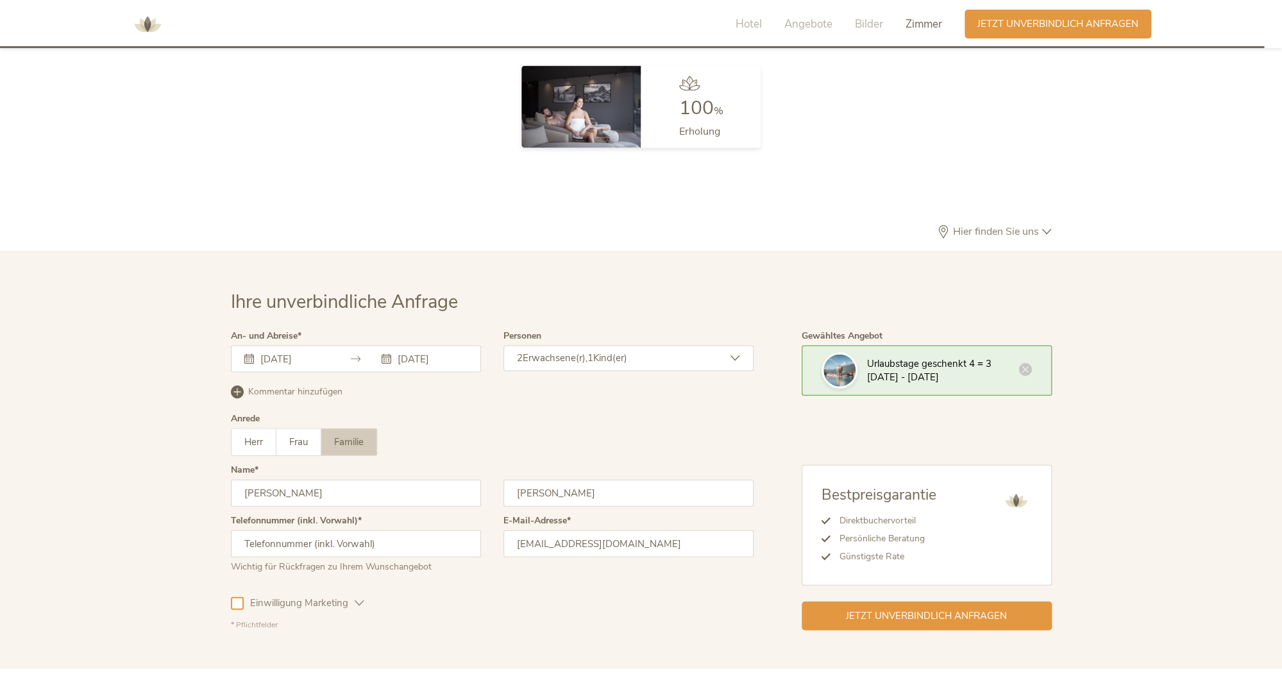
type input "[PERSON_NAME][EMAIL_ADDRESS][DOMAIN_NAME]"
click at [398, 530] on input "text" at bounding box center [356, 543] width 250 height 27
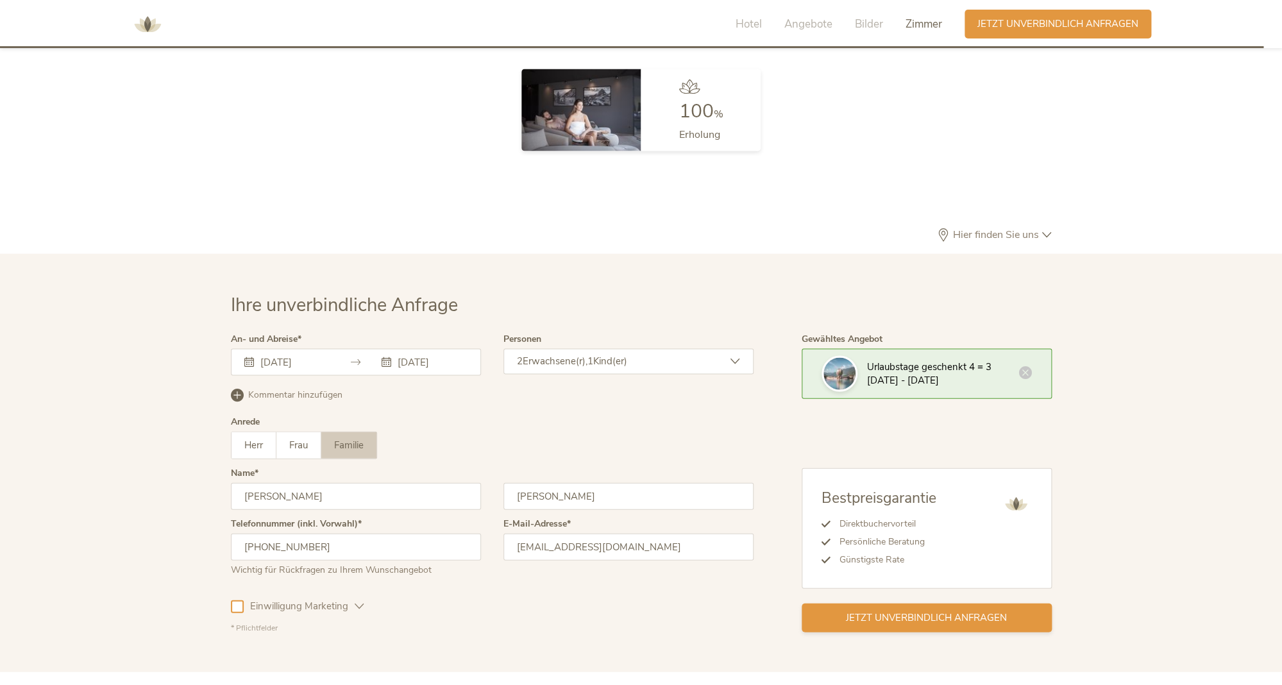
type input "[PHONE_NUMBER]"
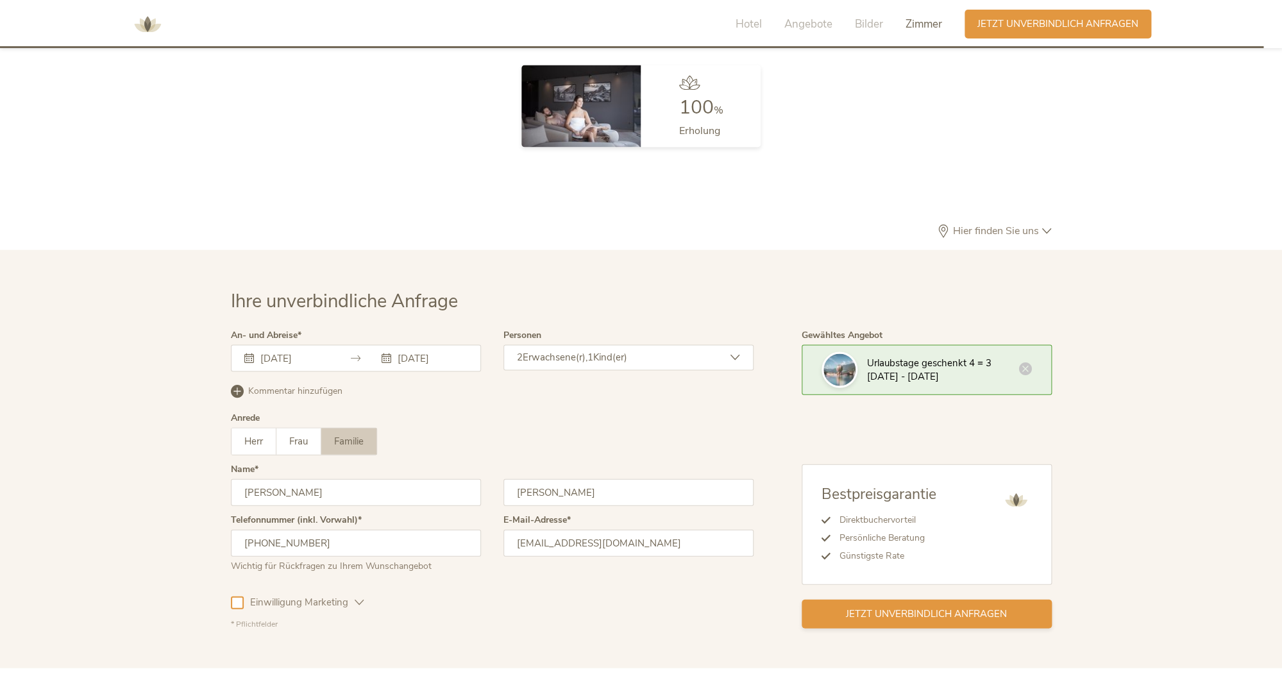
click at [930, 607] on span "Jetzt unverbindlich anfragen" at bounding box center [926, 613] width 161 height 13
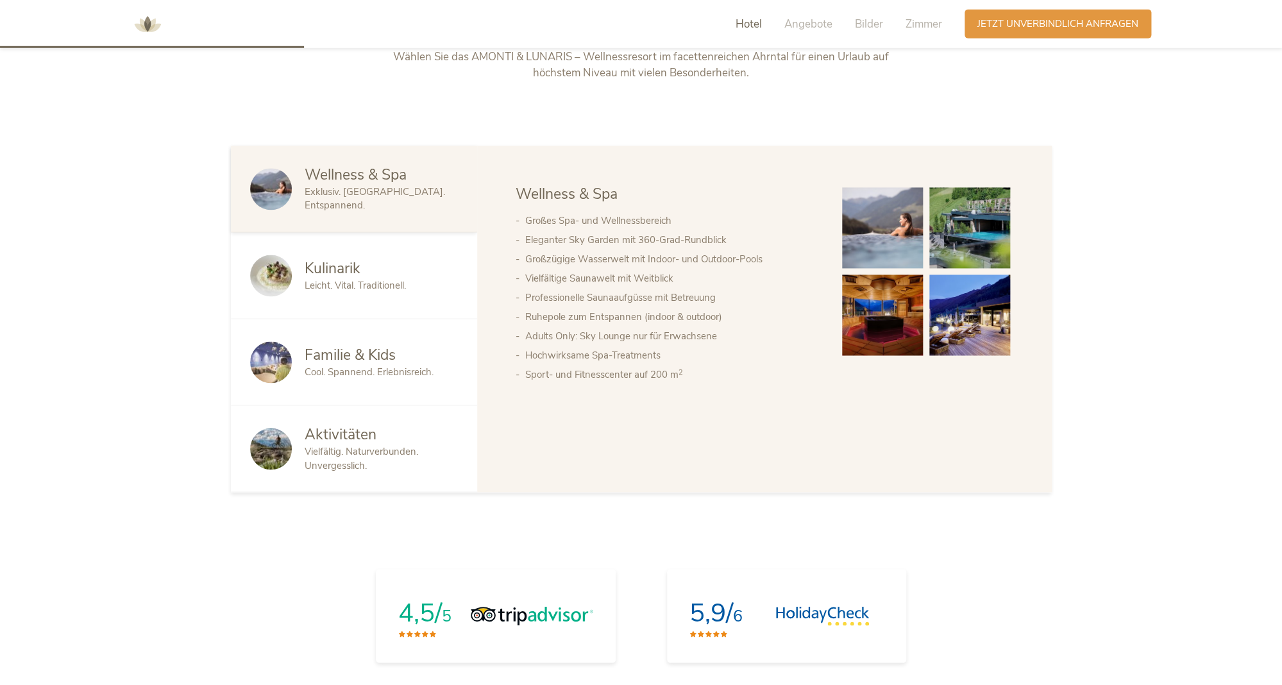
scroll to position [670, 0]
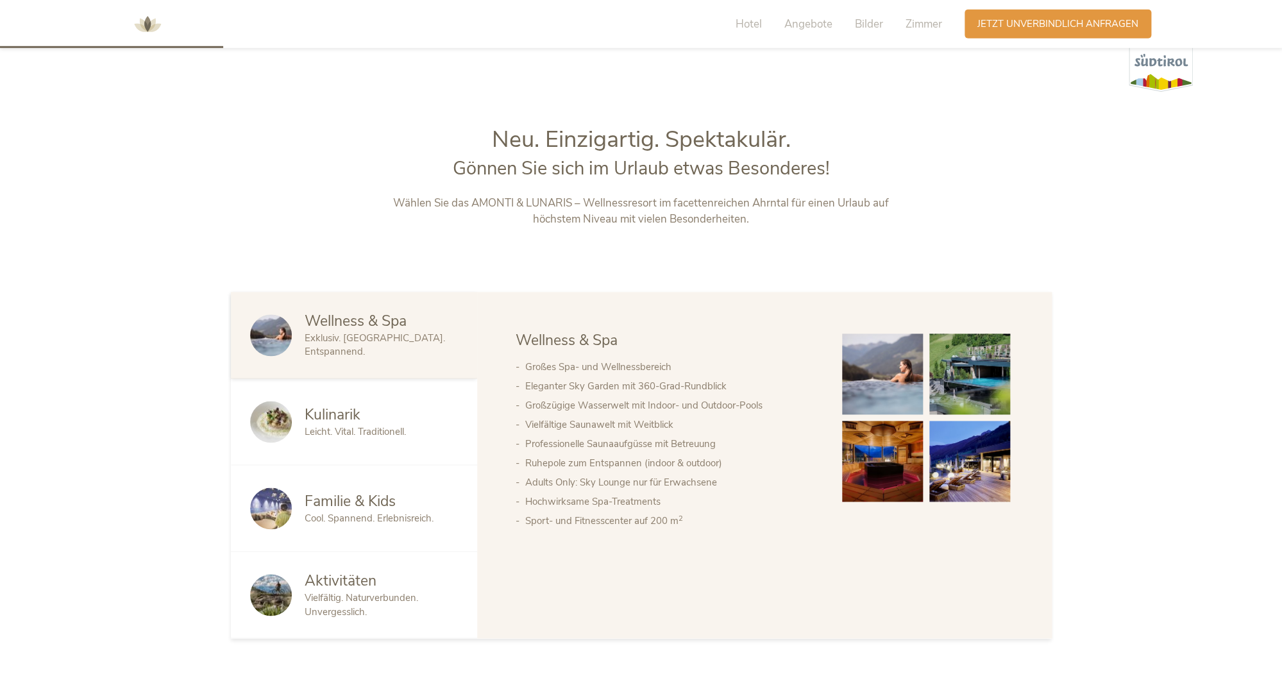
click at [379, 496] on span "Familie & Kids" at bounding box center [350, 501] width 91 height 20
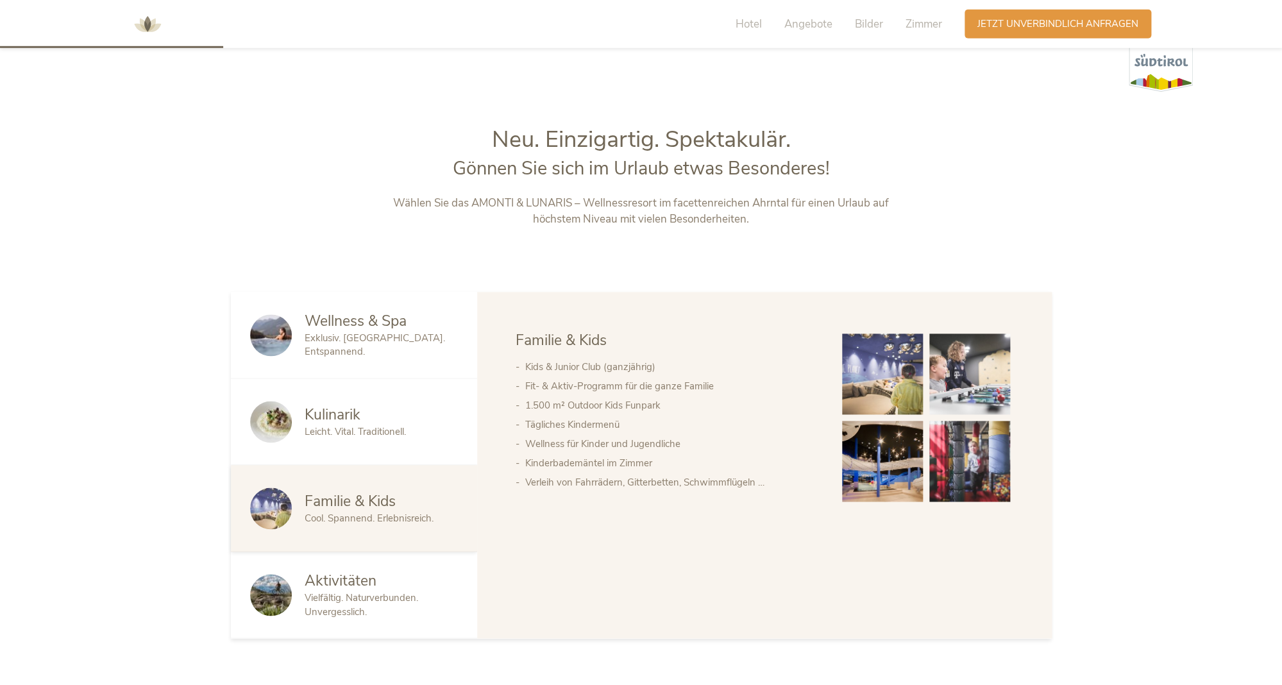
click at [350, 594] on span "Vielfältig. Naturverbunden. Unvergesslich." at bounding box center [362, 604] width 114 height 26
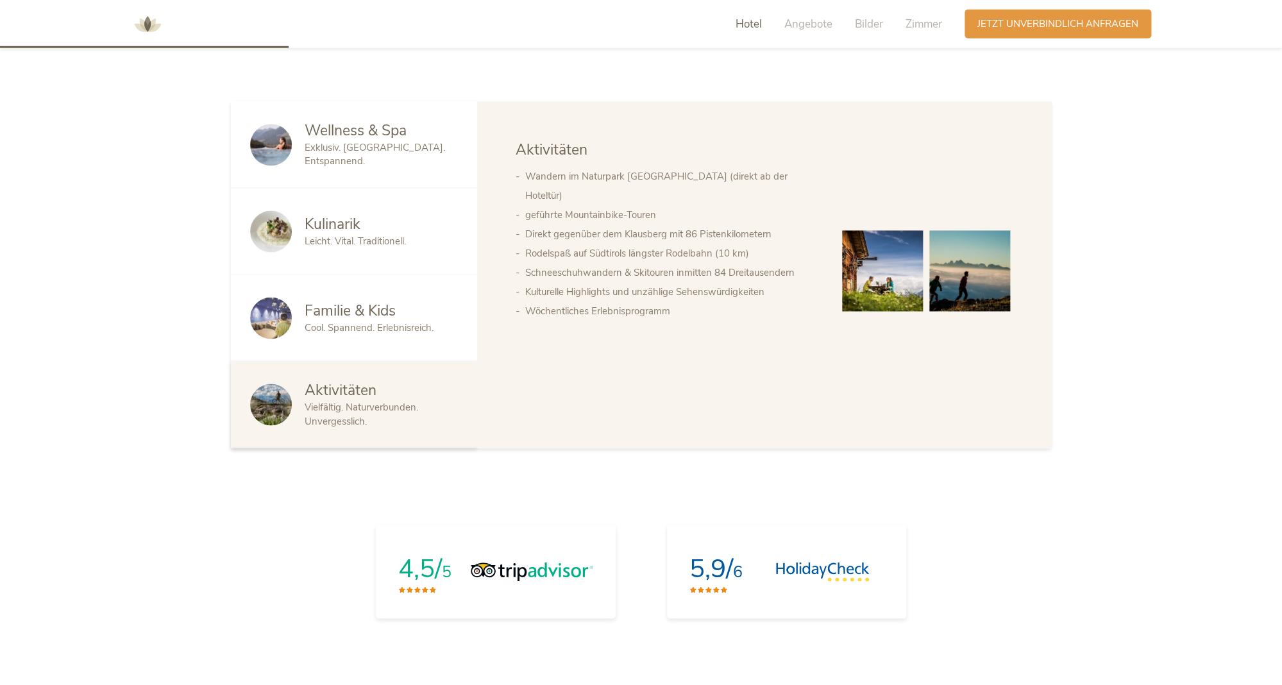
scroll to position [878, 0]
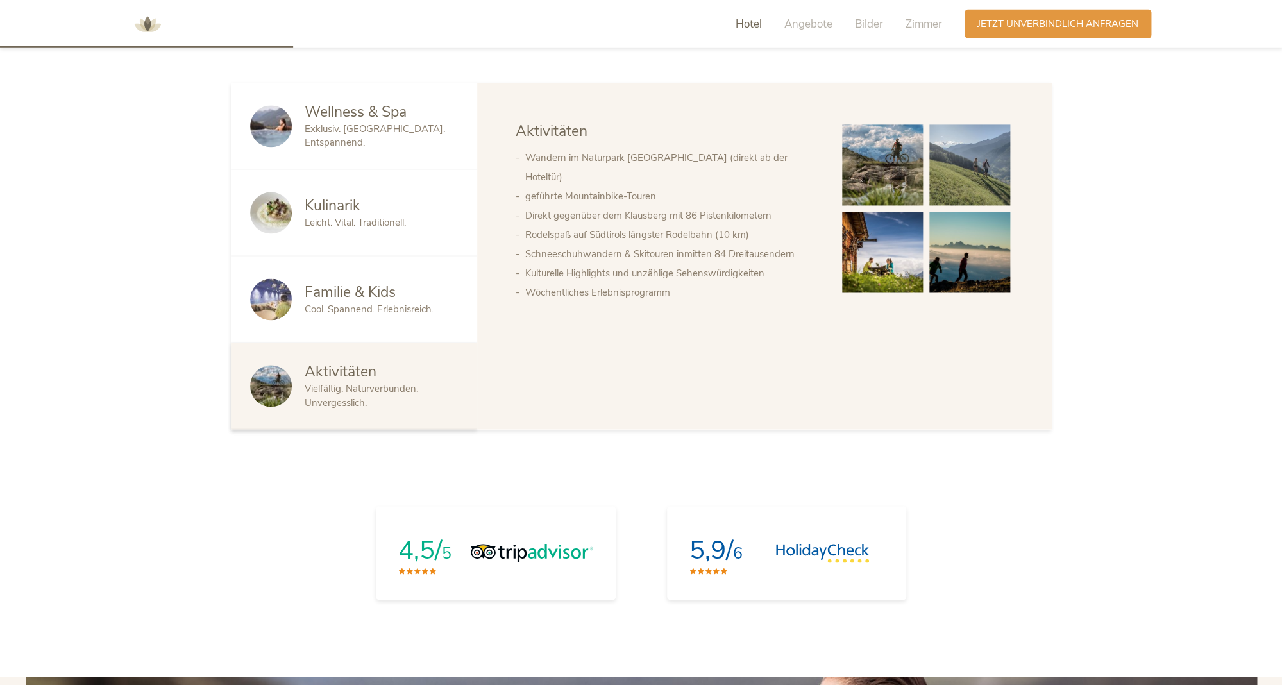
click at [336, 303] on span "Familie & Kids" at bounding box center [350, 293] width 91 height 20
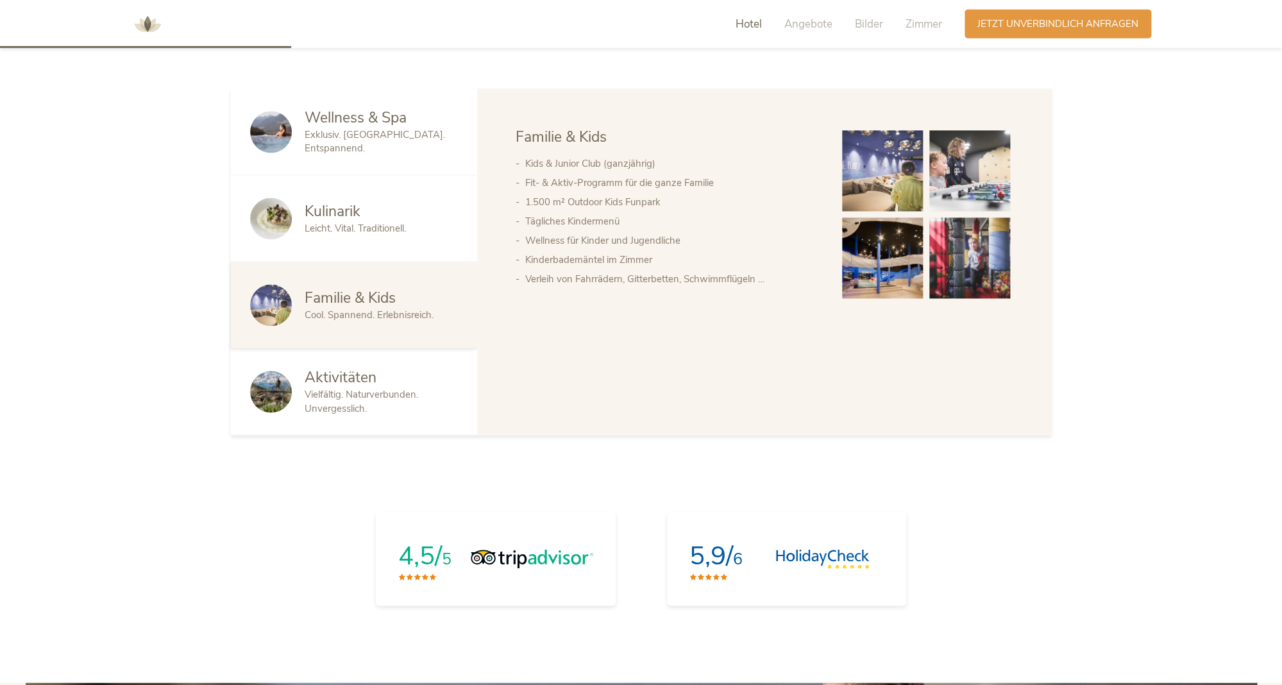
scroll to position [871, 0]
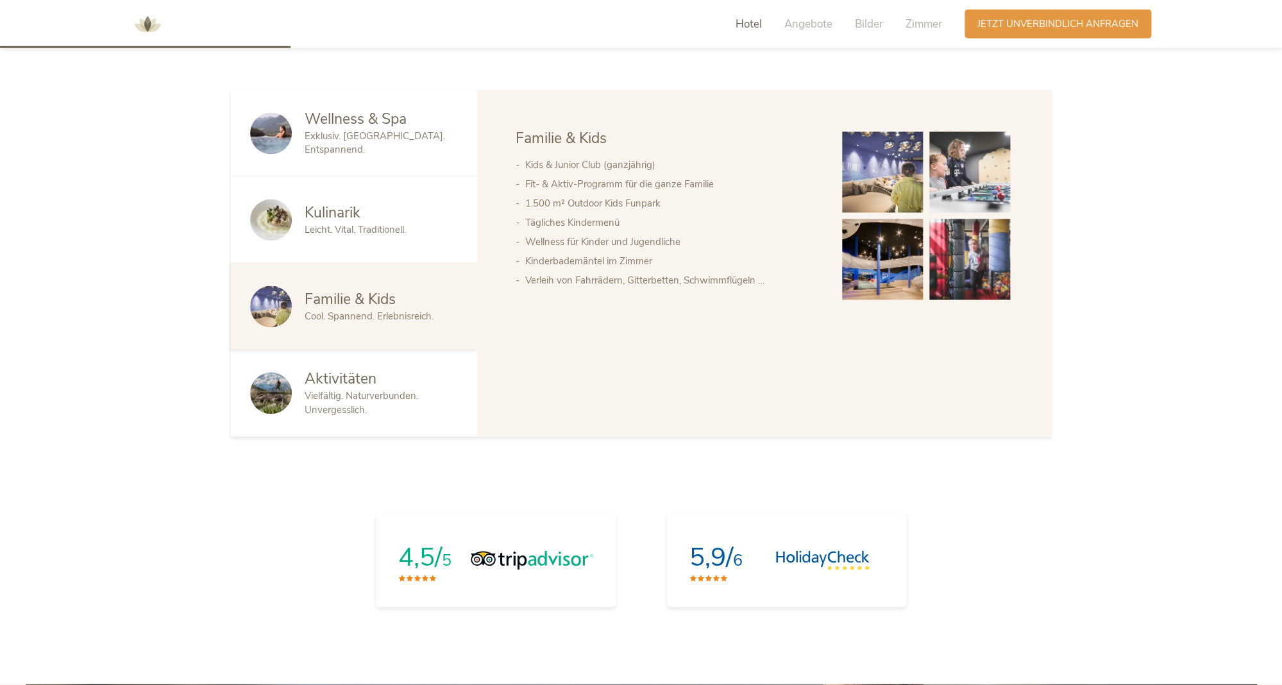
click at [974, 254] on img at bounding box center [969, 259] width 81 height 81
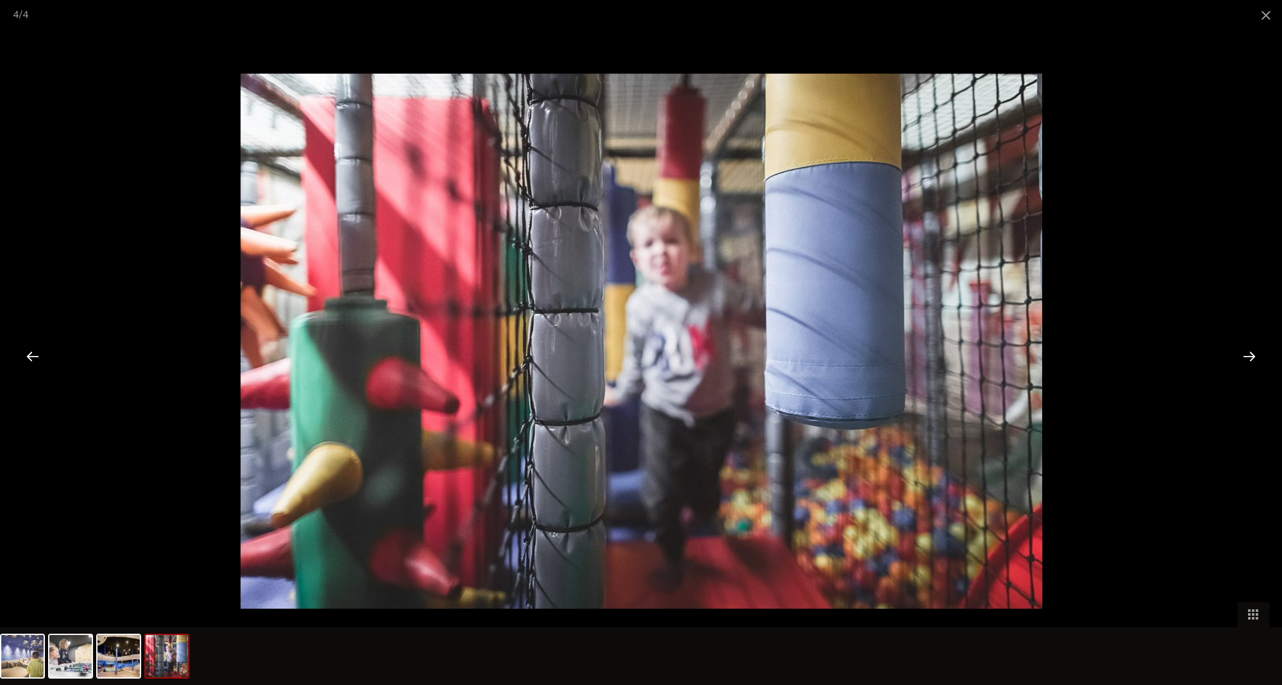
scroll to position [874, 0]
click at [1251, 356] on div at bounding box center [1249, 356] width 40 height 40
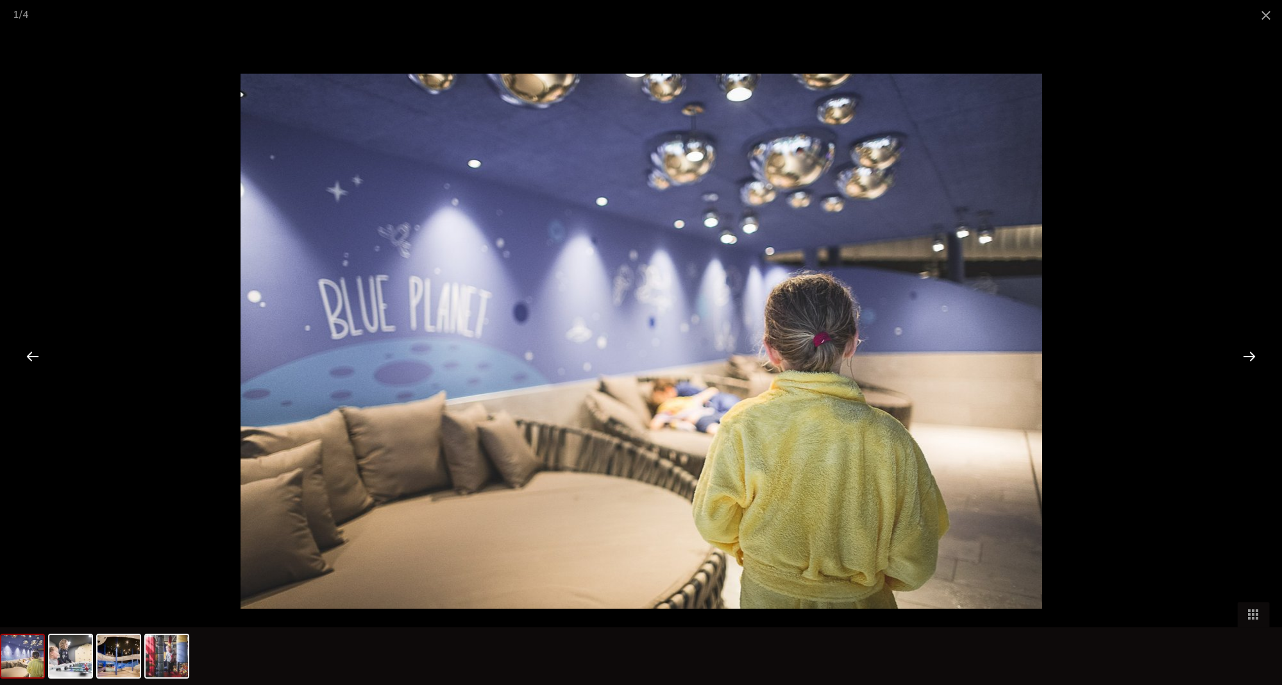
scroll to position [886, 0]
click at [1251, 356] on div at bounding box center [1249, 356] width 40 height 40
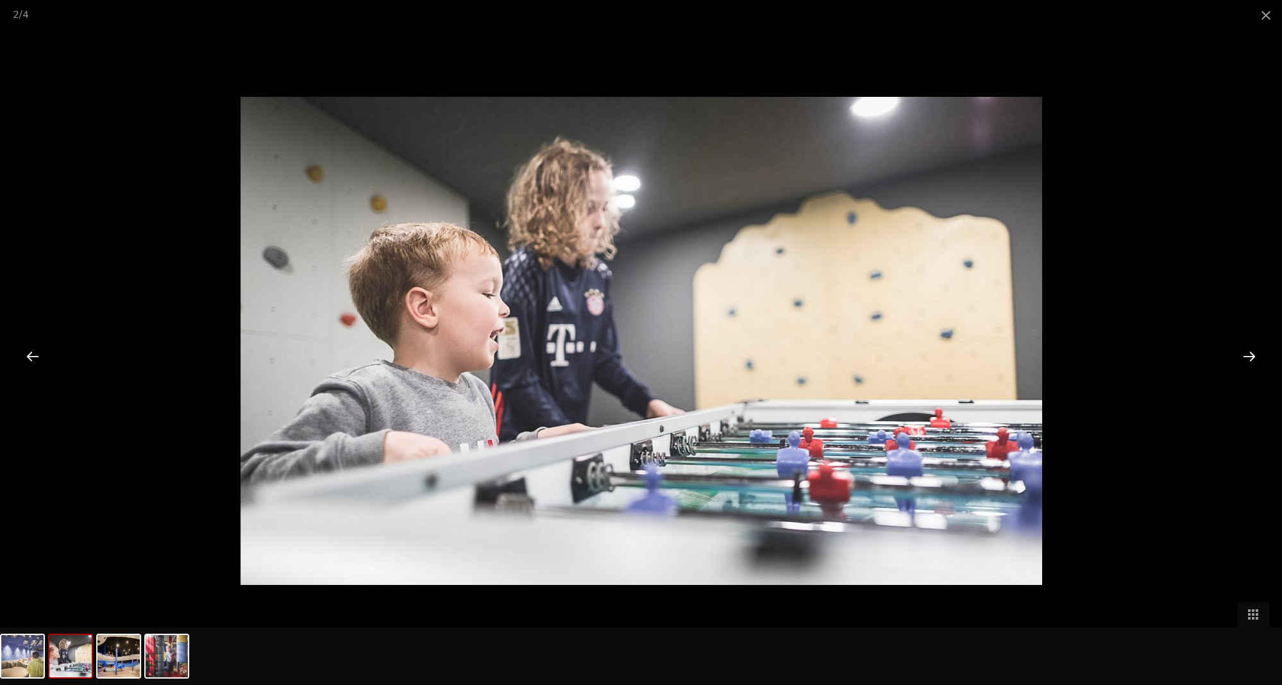
click at [1251, 356] on div at bounding box center [1249, 356] width 40 height 40
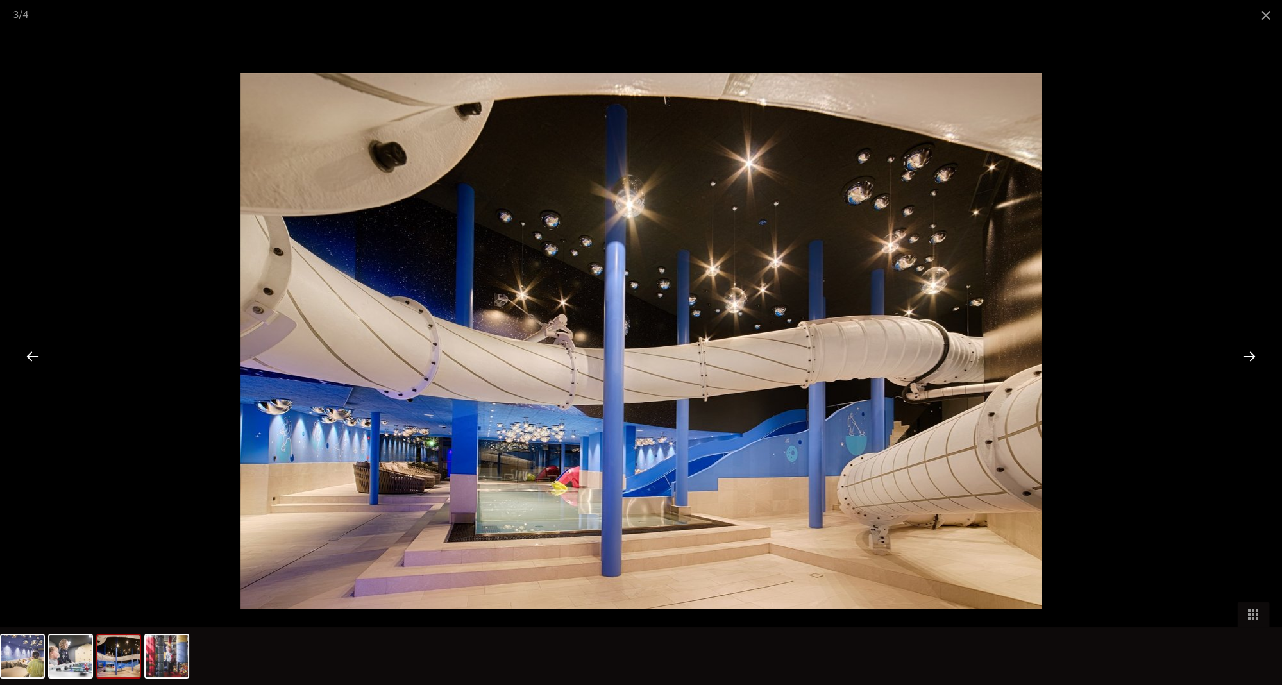
click at [1251, 356] on div at bounding box center [1249, 356] width 40 height 40
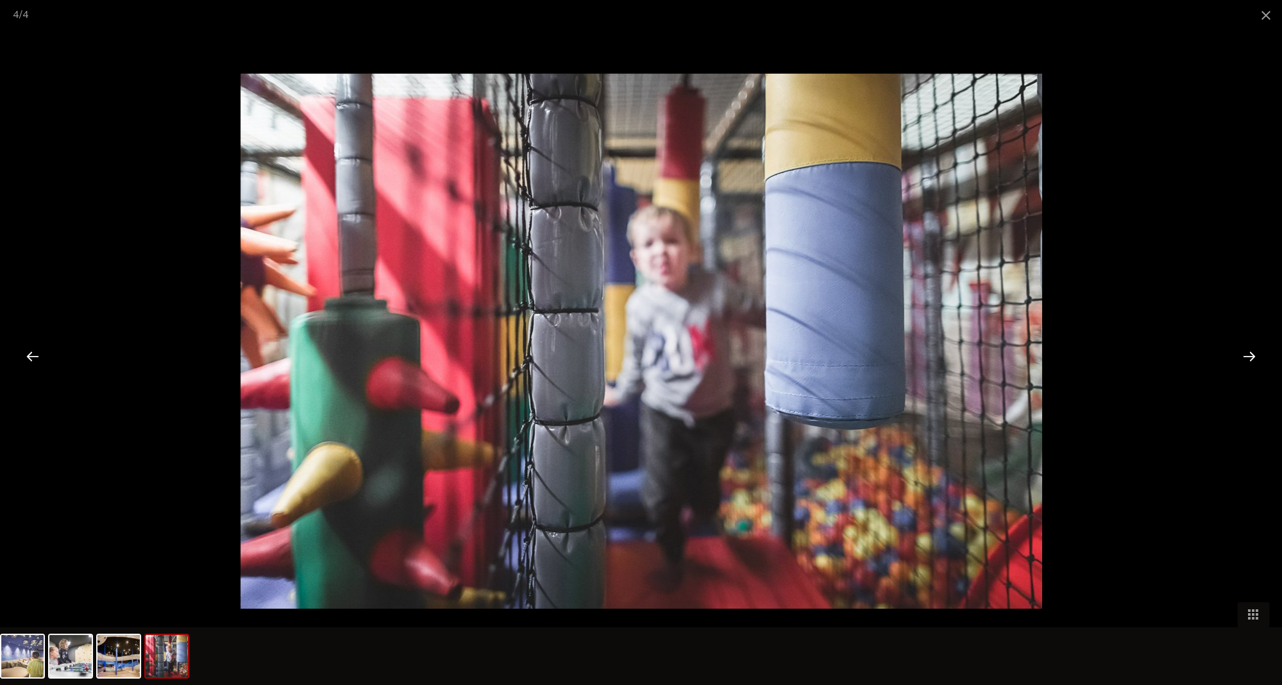
click at [1251, 356] on div at bounding box center [1249, 356] width 40 height 40
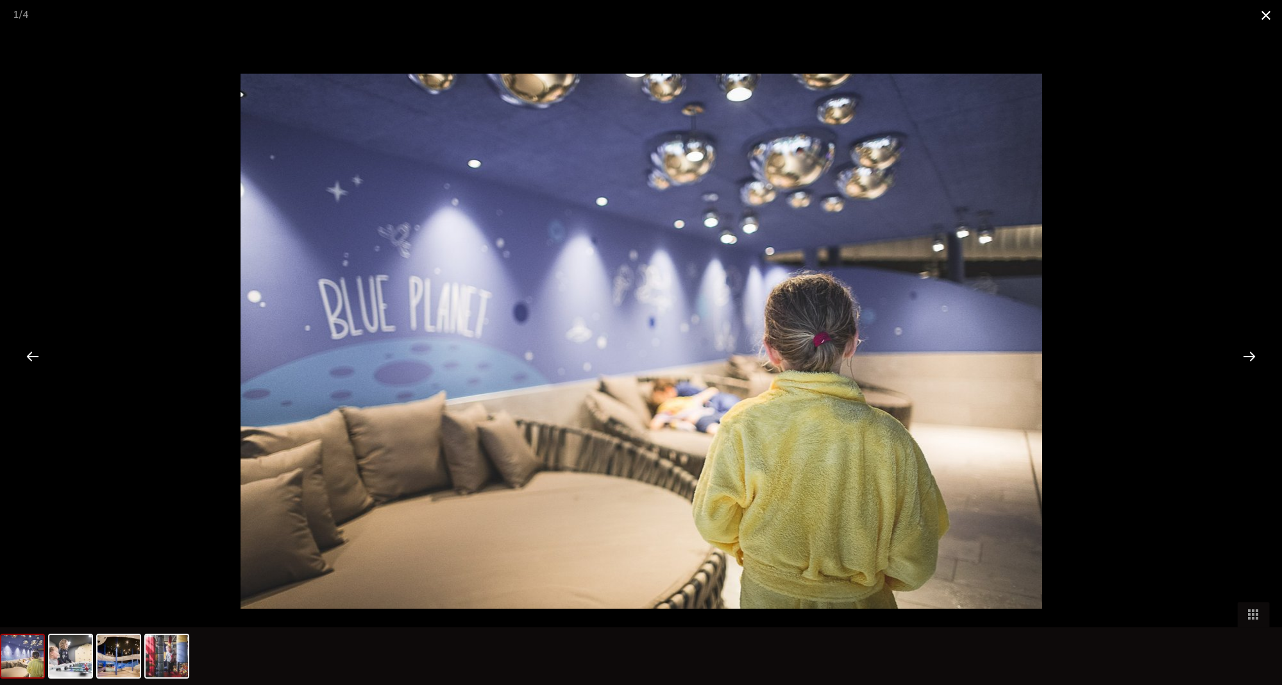
click at [1264, 17] on span at bounding box center [1266, 15] width 32 height 30
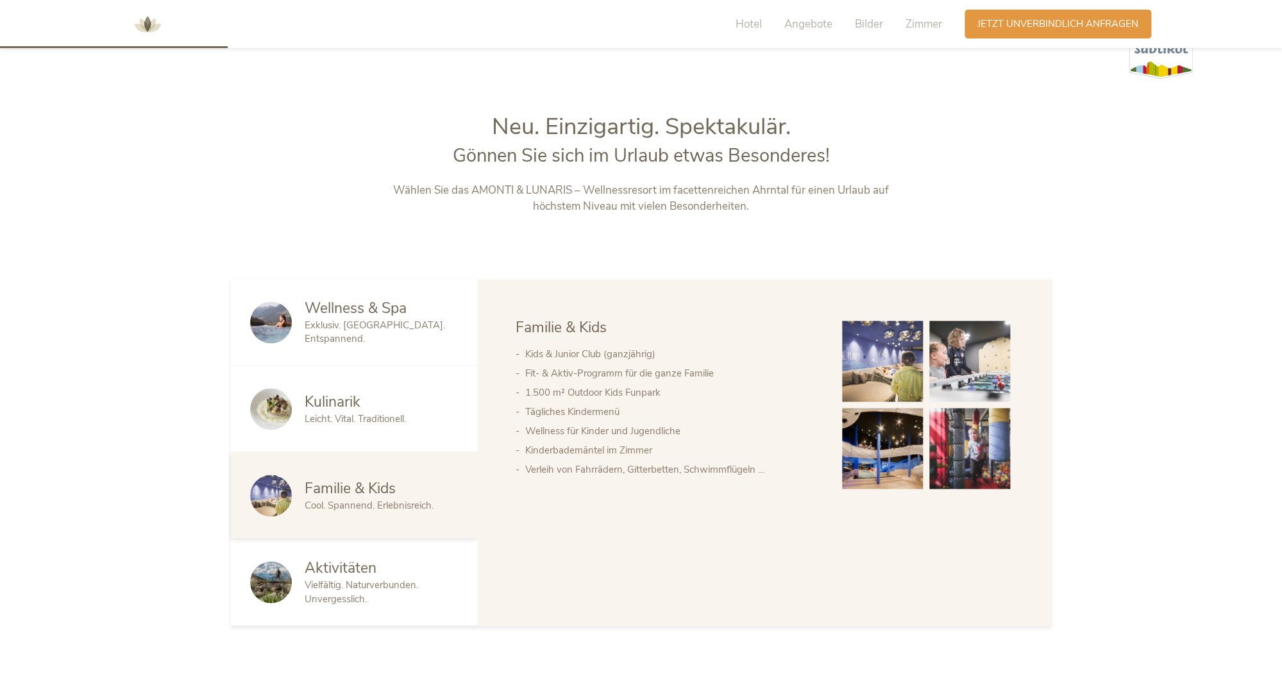
scroll to position [684, 0]
click at [351, 339] on div "Wellness & Spa Exklusiv. Luxuriös. Entspannend." at bounding box center [354, 321] width 246 height 87
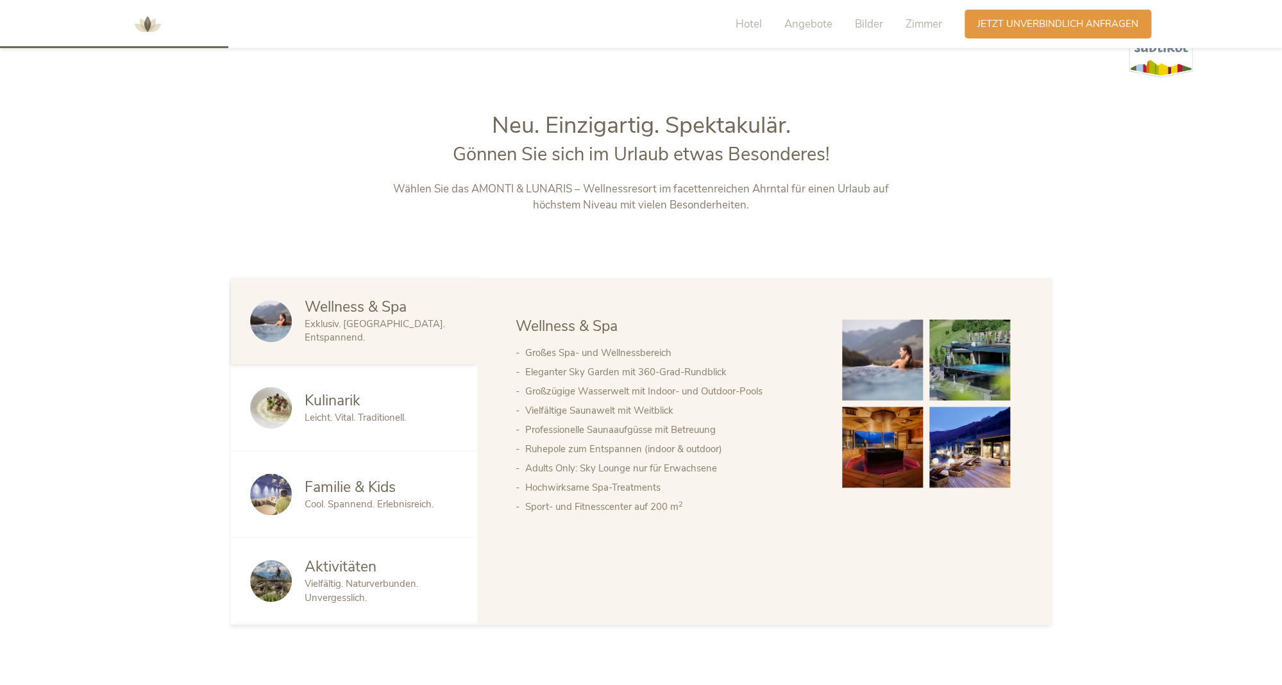
click at [963, 362] on img at bounding box center [969, 359] width 81 height 81
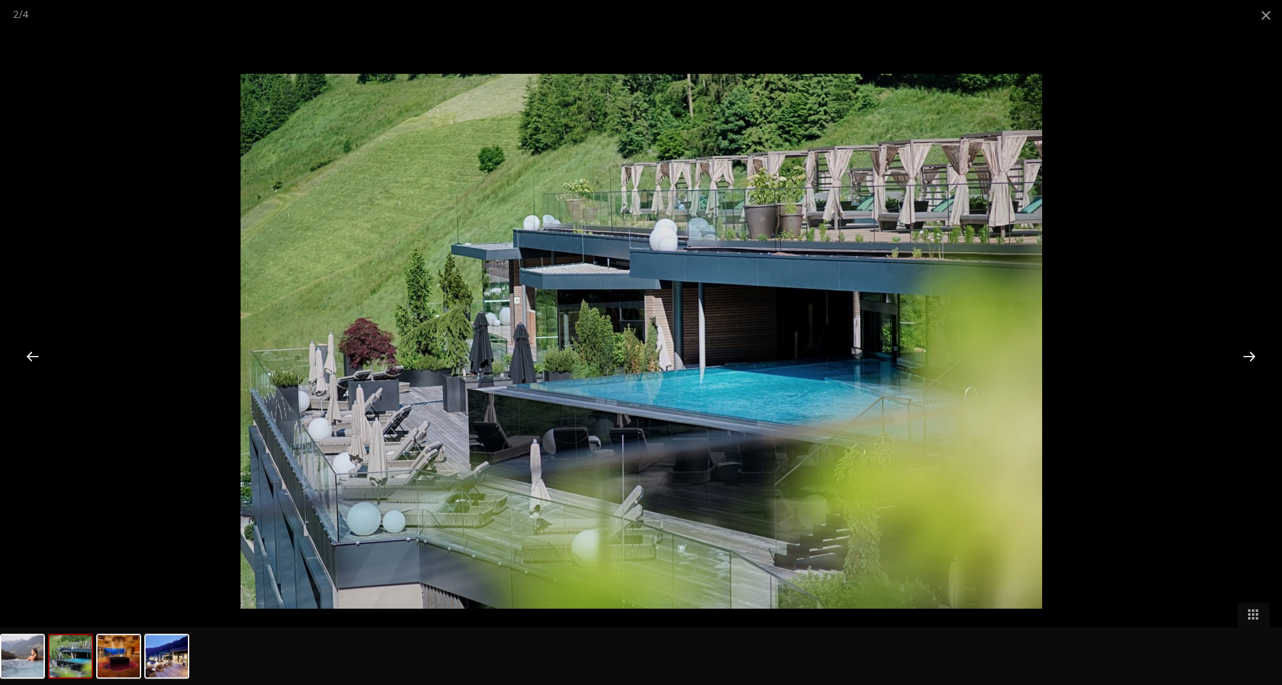
click at [1251, 362] on div at bounding box center [1249, 356] width 40 height 40
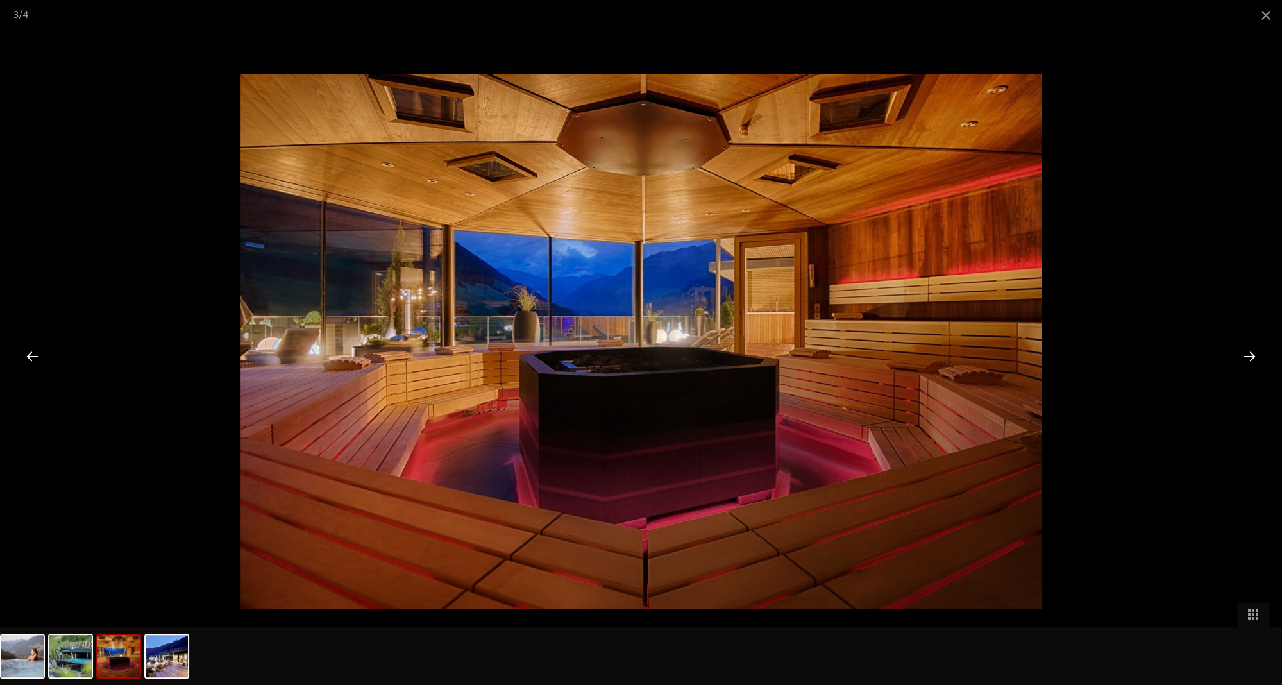
click at [31, 355] on div at bounding box center [33, 356] width 40 height 40
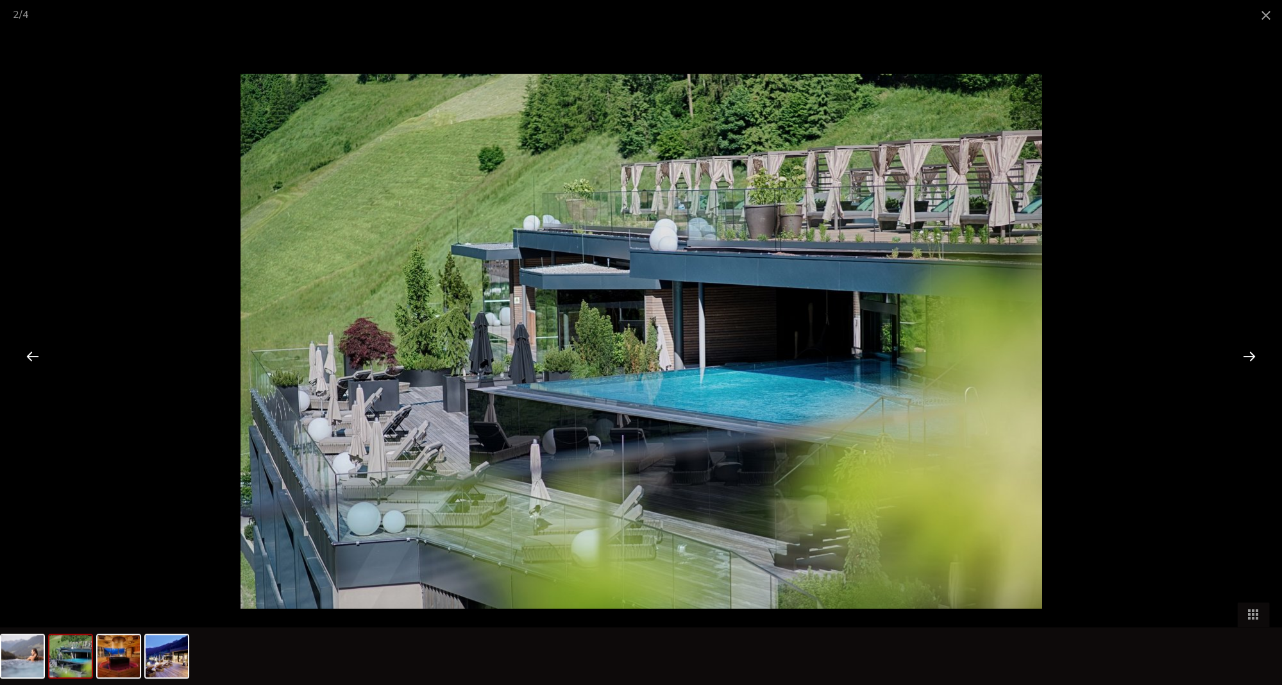
click at [31, 355] on div at bounding box center [33, 356] width 40 height 40
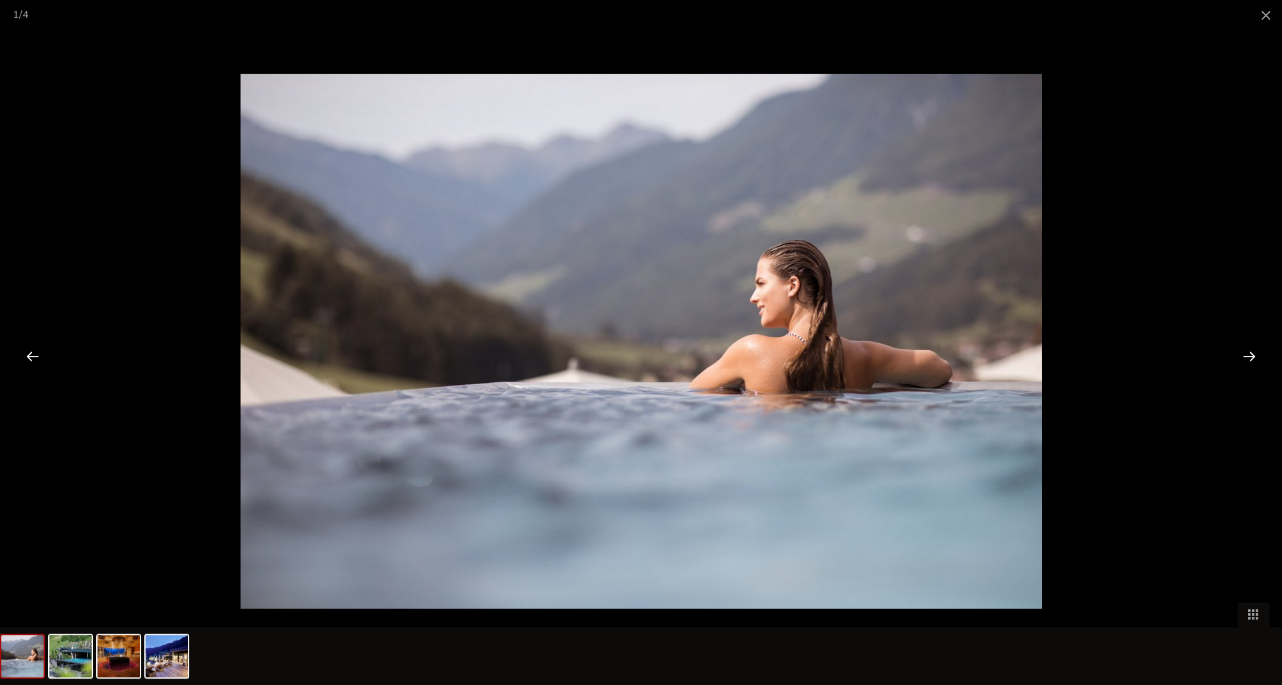
click at [1250, 358] on div at bounding box center [1249, 356] width 40 height 40
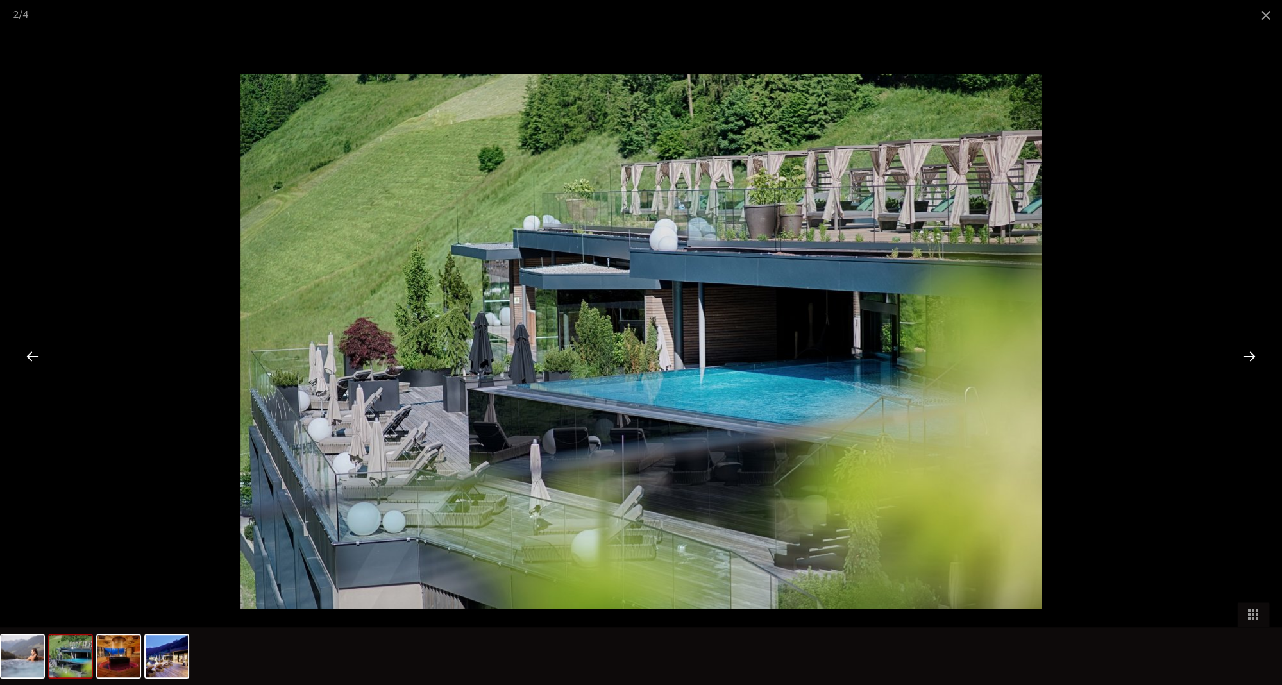
click at [1250, 358] on div at bounding box center [1249, 356] width 40 height 40
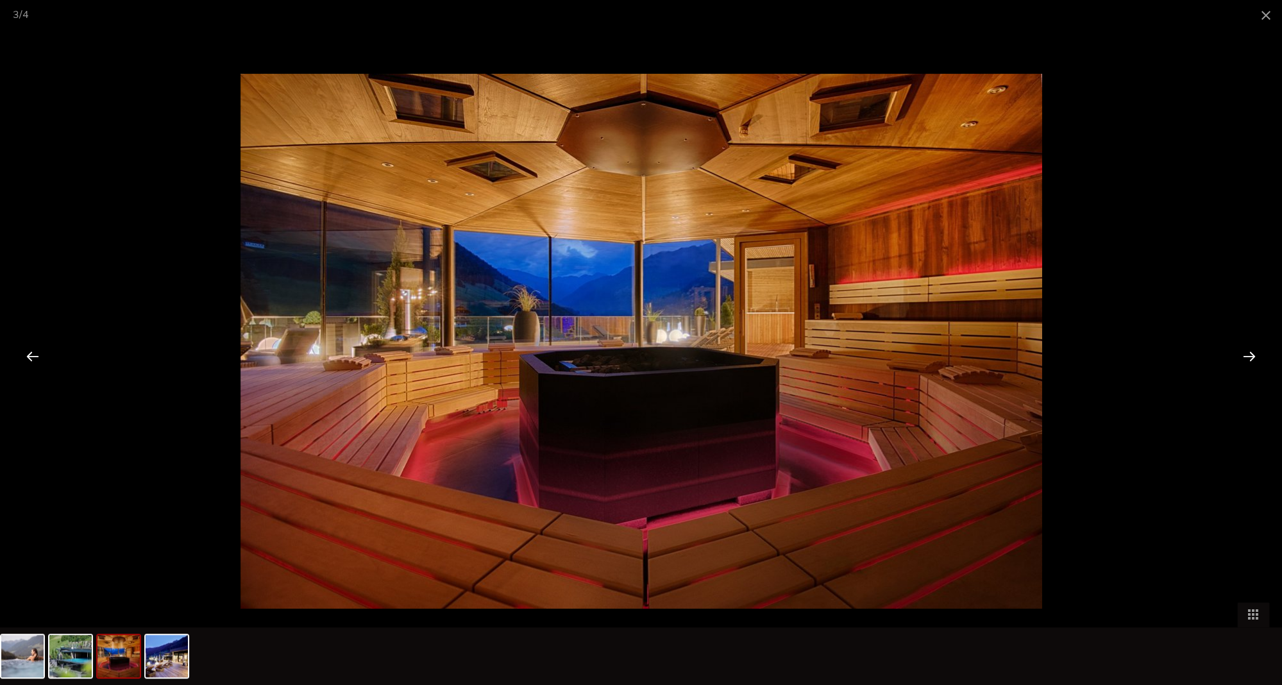
click at [1250, 358] on div at bounding box center [1249, 356] width 40 height 40
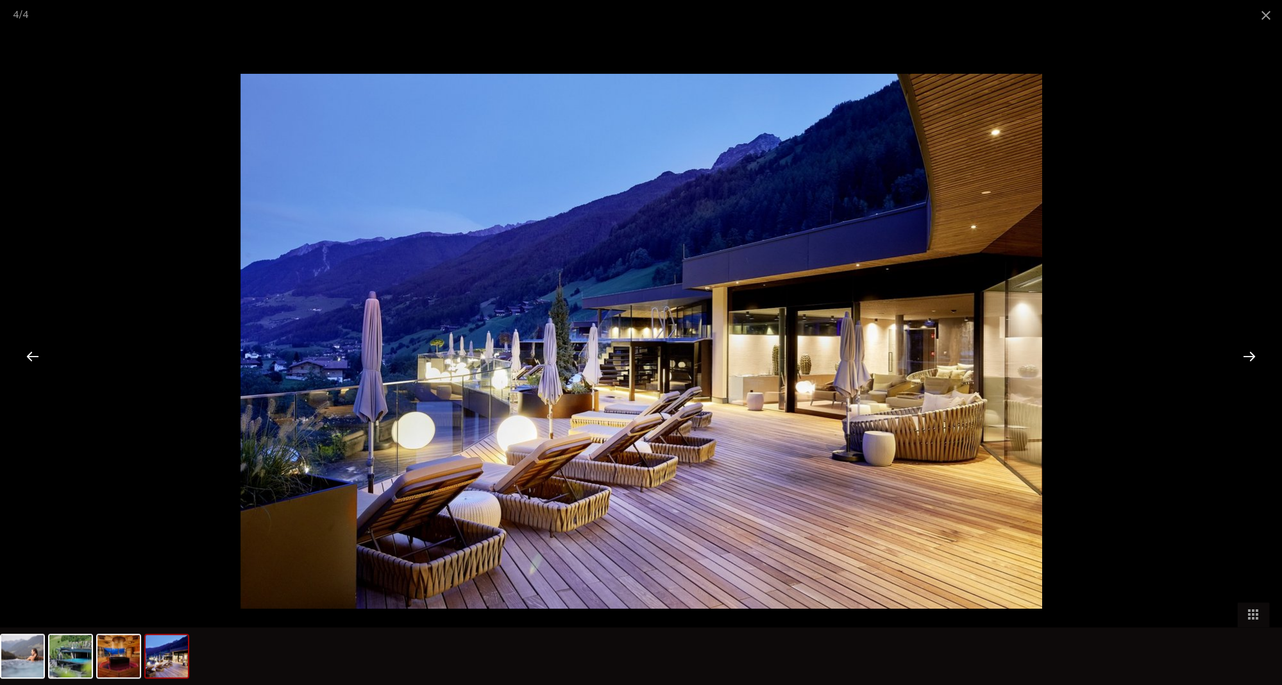
click at [1250, 358] on div at bounding box center [1249, 356] width 40 height 40
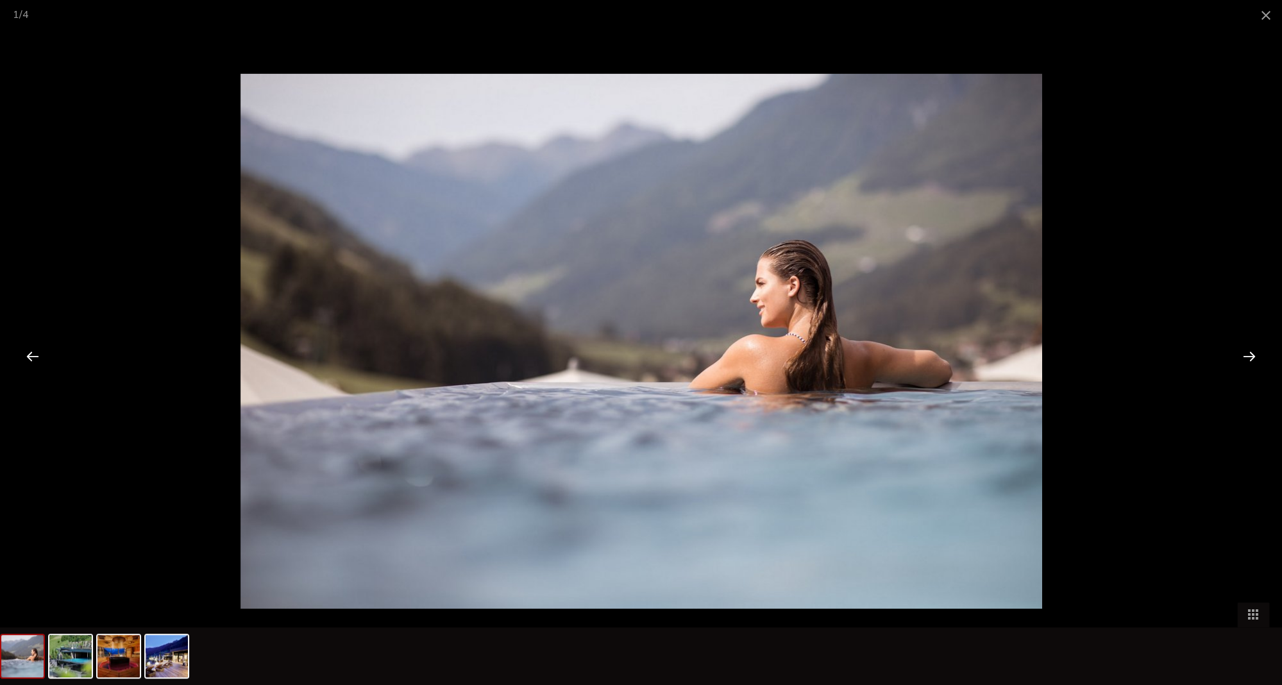
click at [1250, 358] on div at bounding box center [1249, 356] width 40 height 40
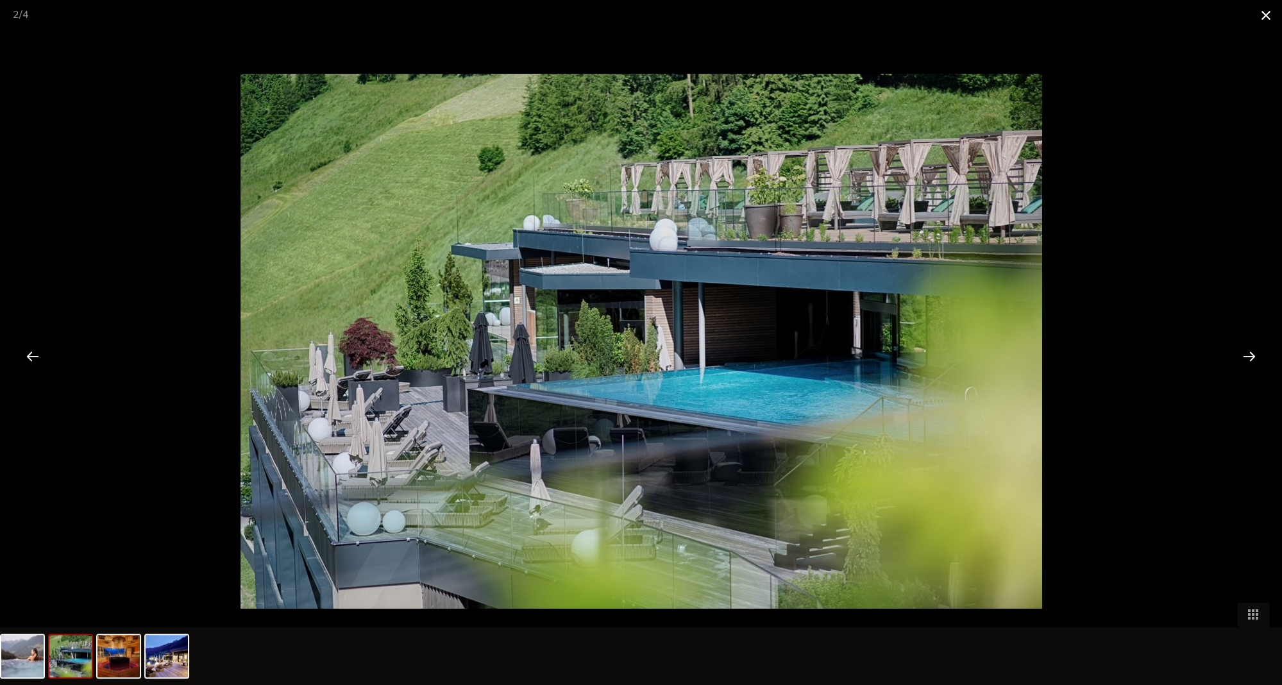
drag, startPoint x: 1281, startPoint y: 17, endPoint x: 1273, endPoint y: 18, distance: 7.7
click at [1281, 17] on span at bounding box center [1266, 15] width 32 height 30
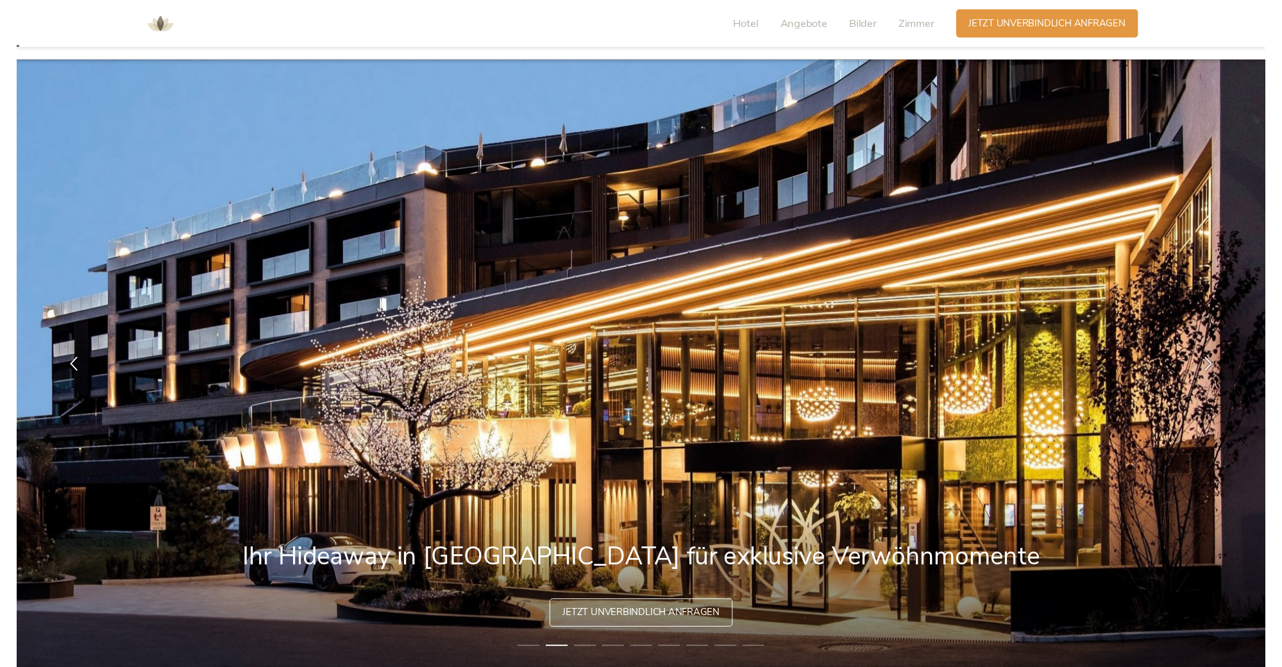
scroll to position [11, 0]
